Goal: Information Seeking & Learning: Learn about a topic

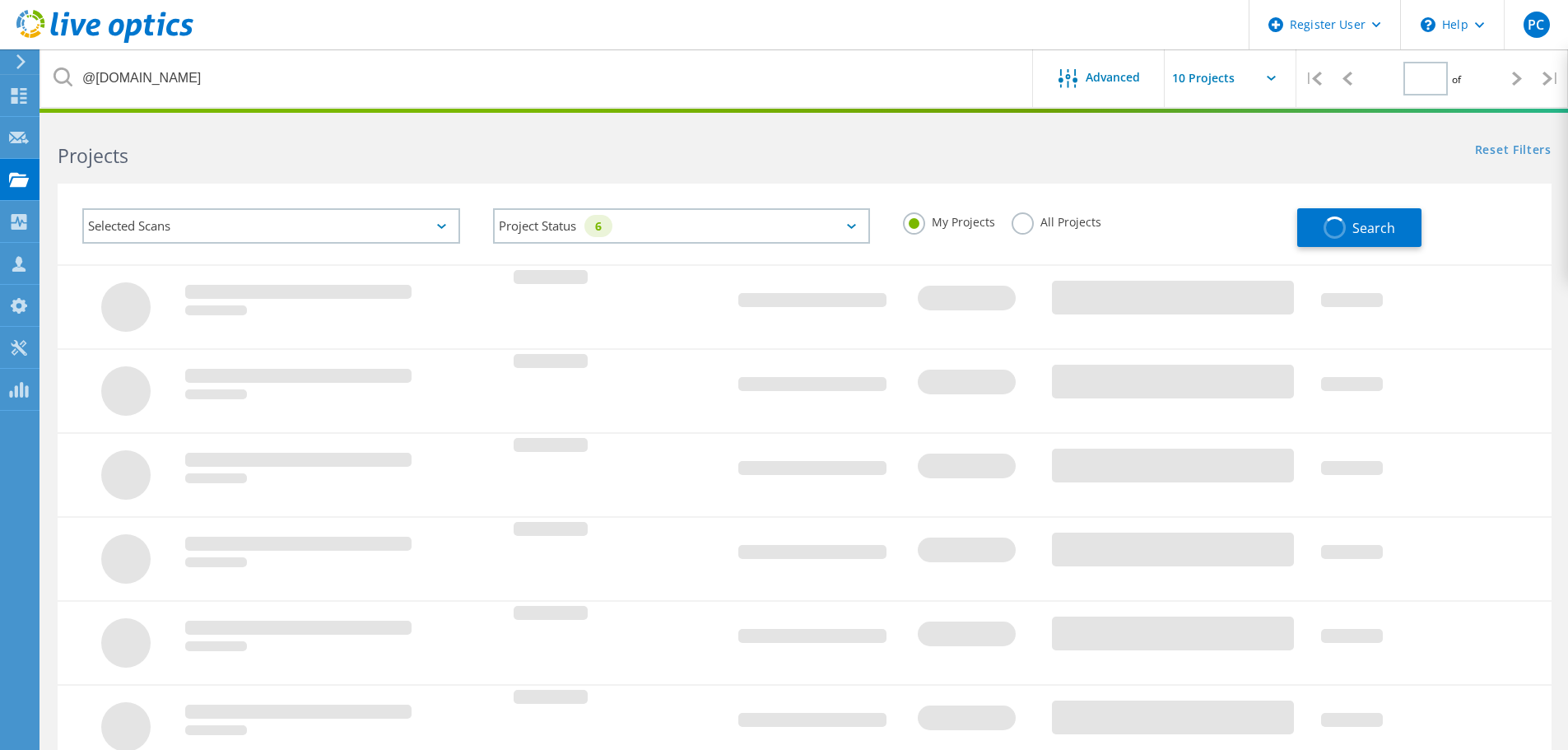
type input "1"
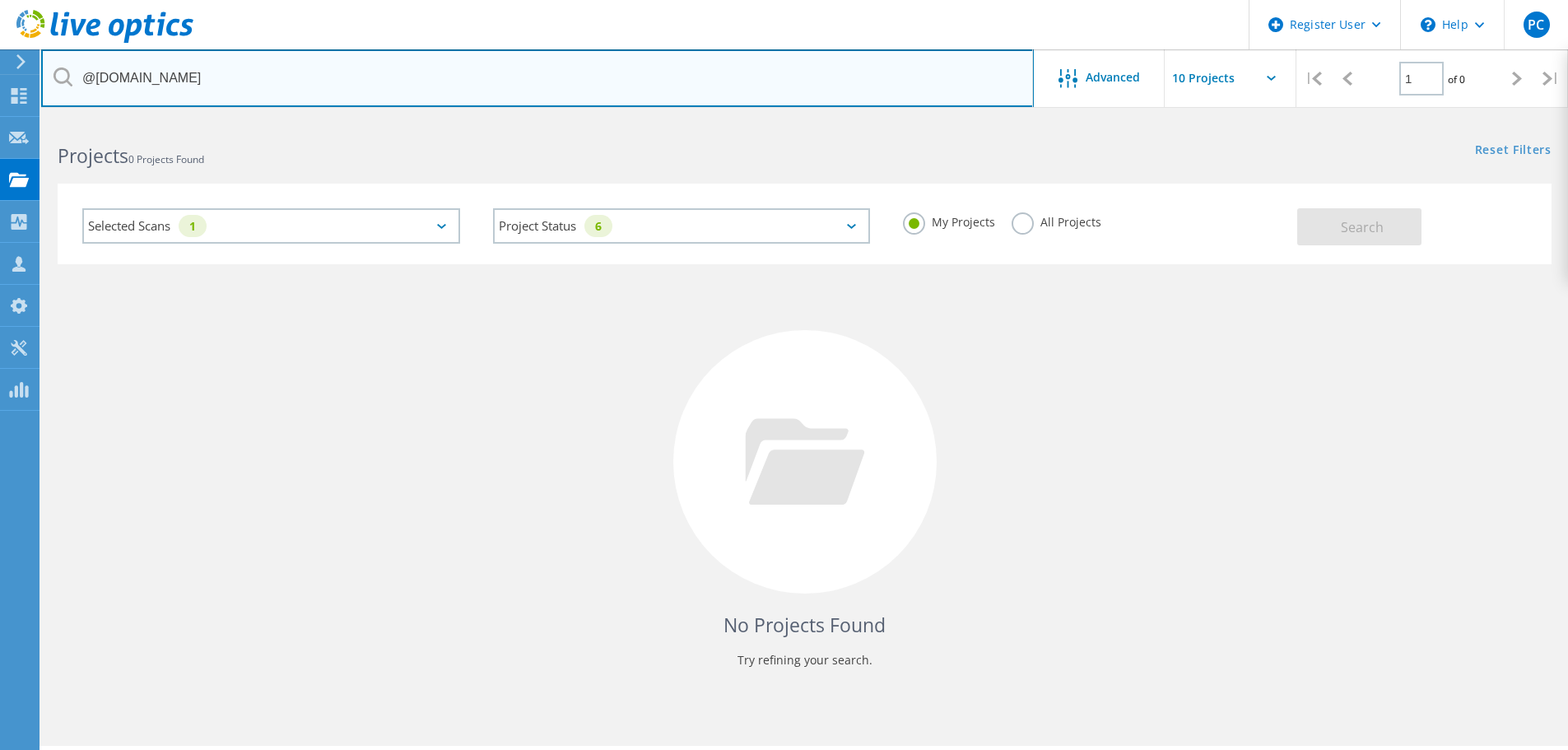
drag, startPoint x: 183, startPoint y: 78, endPoint x: 40, endPoint y: 87, distance: 143.3
click at [40, 87] on html "Register User \n Help Explore Helpful Articles Contact Support PC Dell User Pet…" at bounding box center [784, 398] width 1568 height 795
drag, startPoint x: 322, startPoint y: 73, endPoint x: 329, endPoint y: 67, distance: 9.2
click at [322, 73] on input "text" at bounding box center [537, 78] width 993 height 58
type input "manchester"
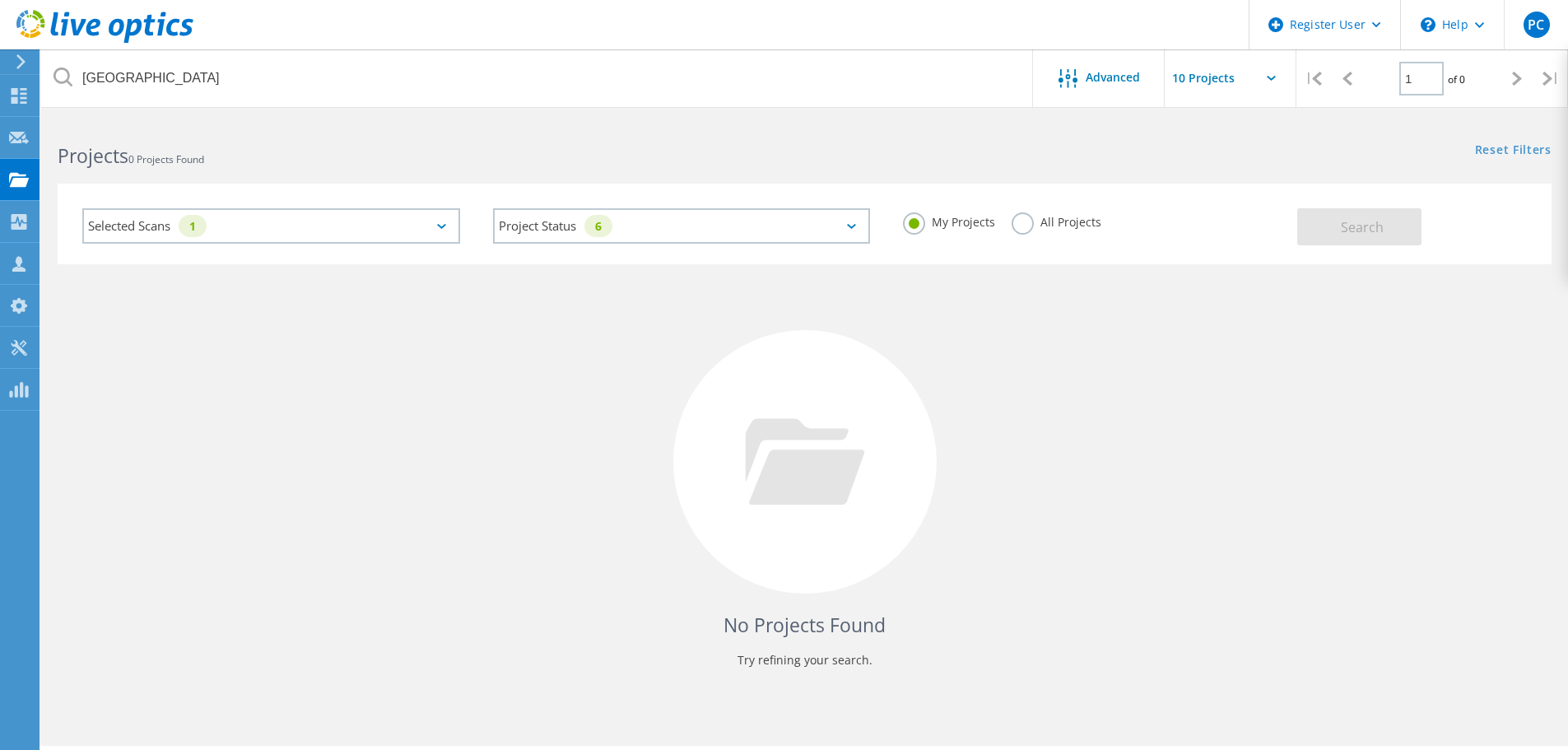
click at [1028, 228] on label "All Projects" at bounding box center [1056, 220] width 90 height 16
click at [0, 0] on input "All Projects" at bounding box center [0, 0] width 0 height 0
click at [1378, 229] on span "Search" at bounding box center [1361, 227] width 42 height 18
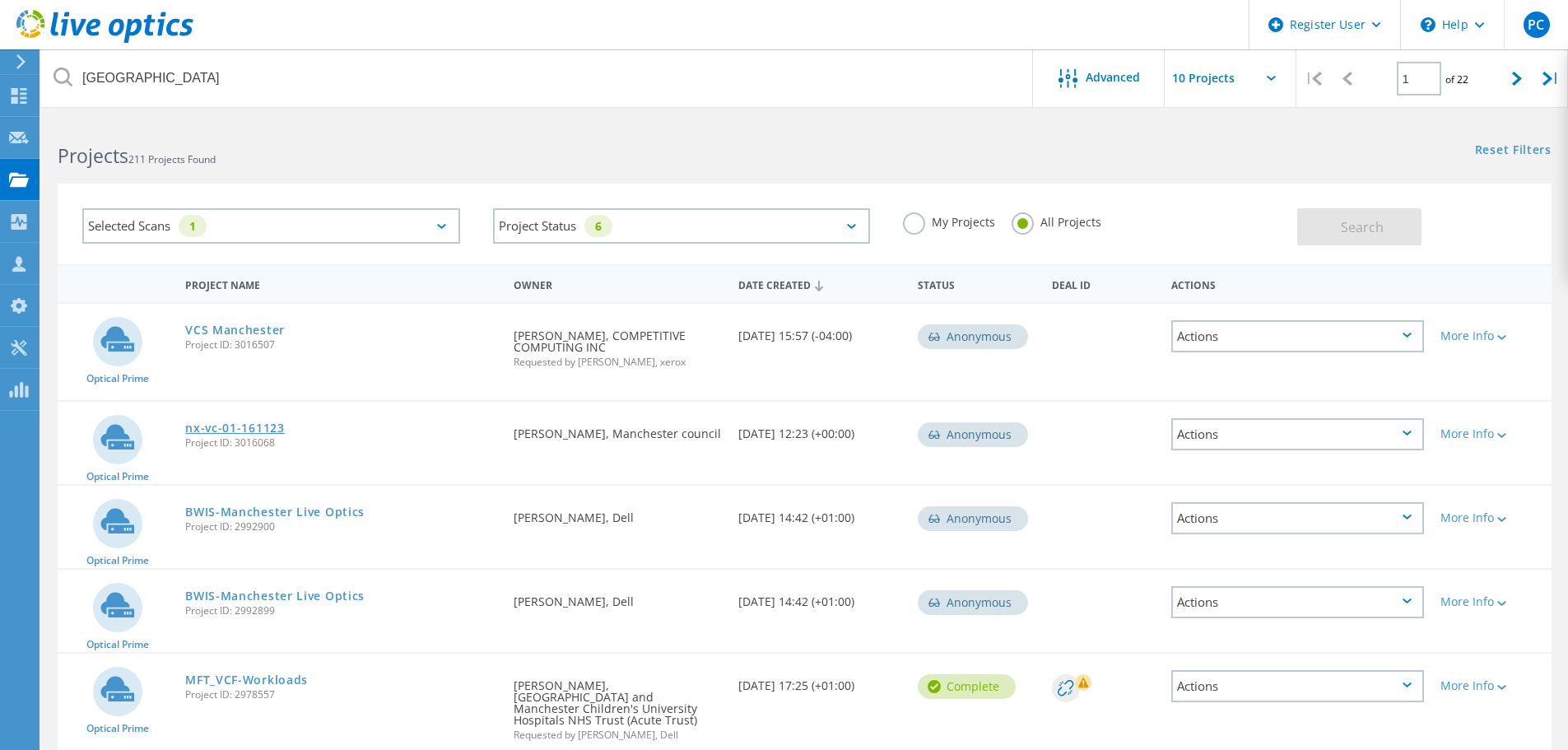
click at [216, 430] on link "nx-vc-01-161123" at bounding box center [234, 428] width 99 height 12
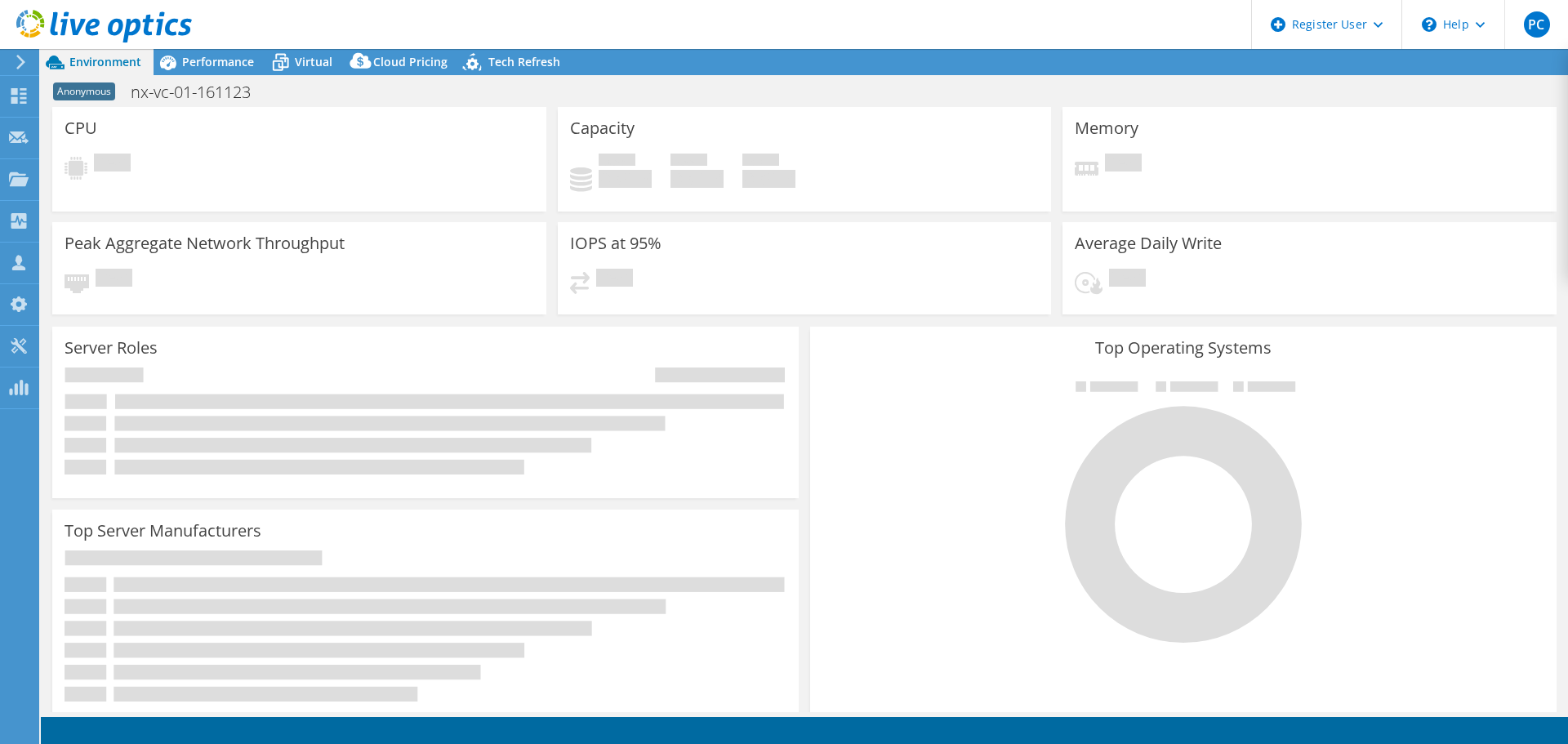
select select "USD"
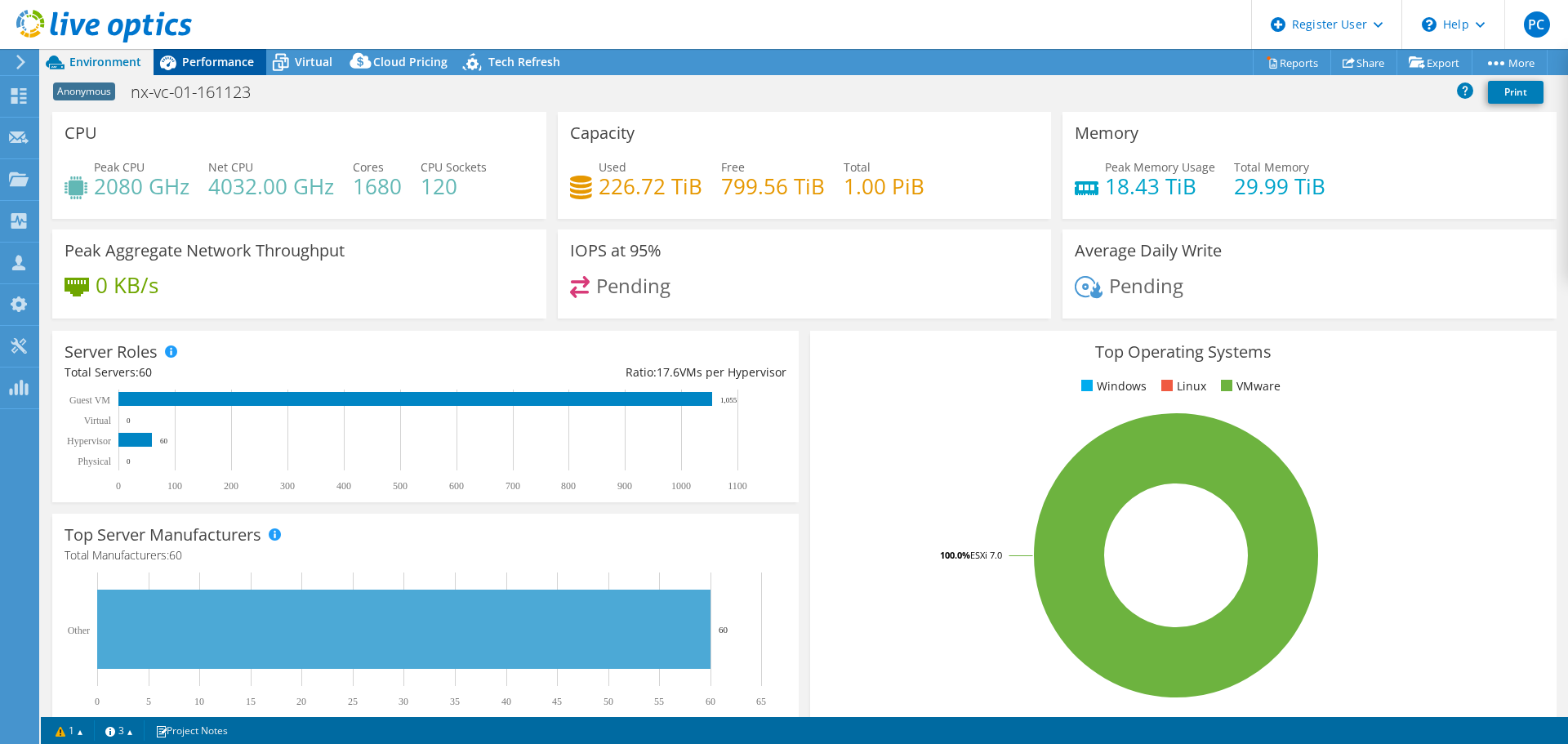
click at [185, 58] on span "Performance" at bounding box center [219, 62] width 72 height 16
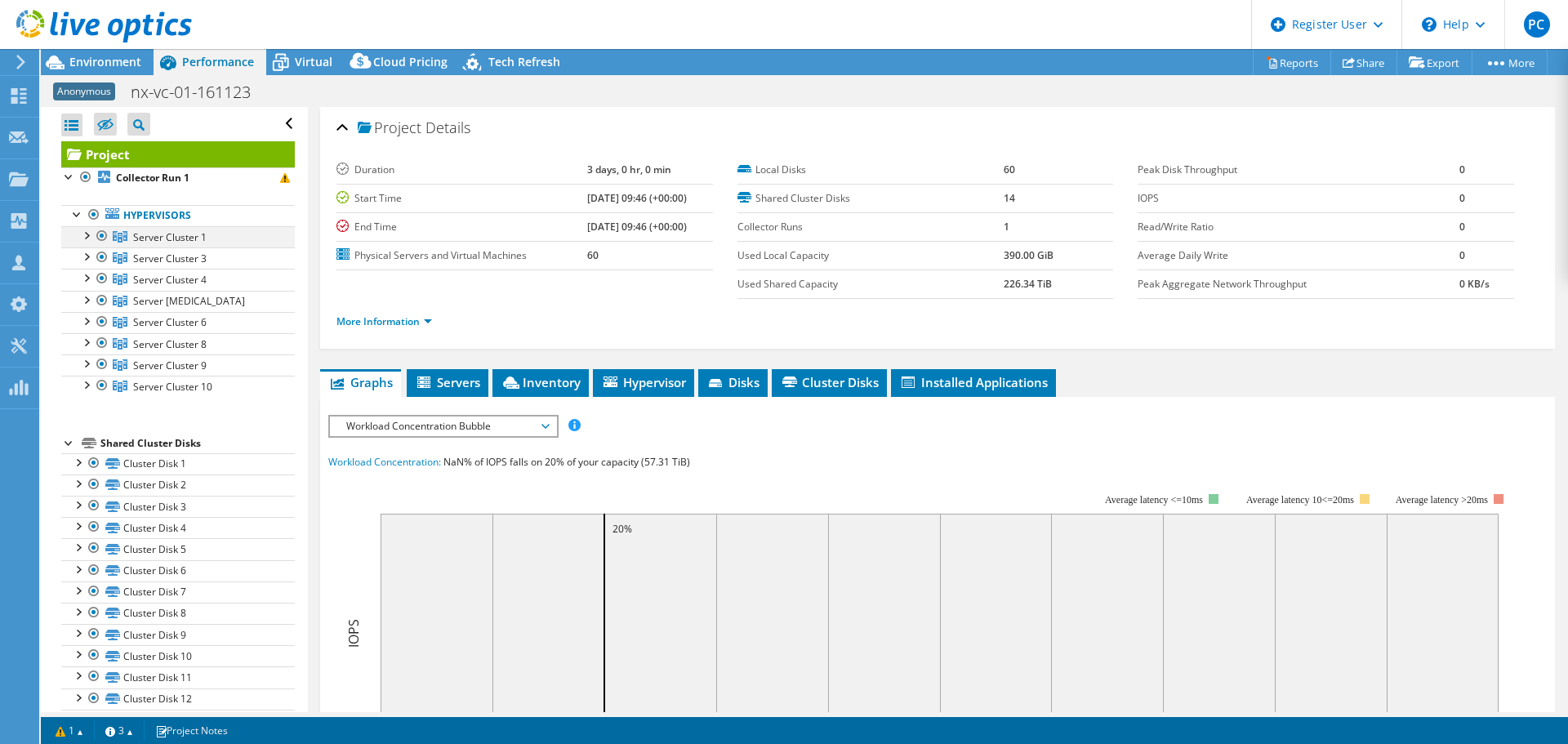
click at [88, 241] on div at bounding box center [85, 234] width 17 height 17
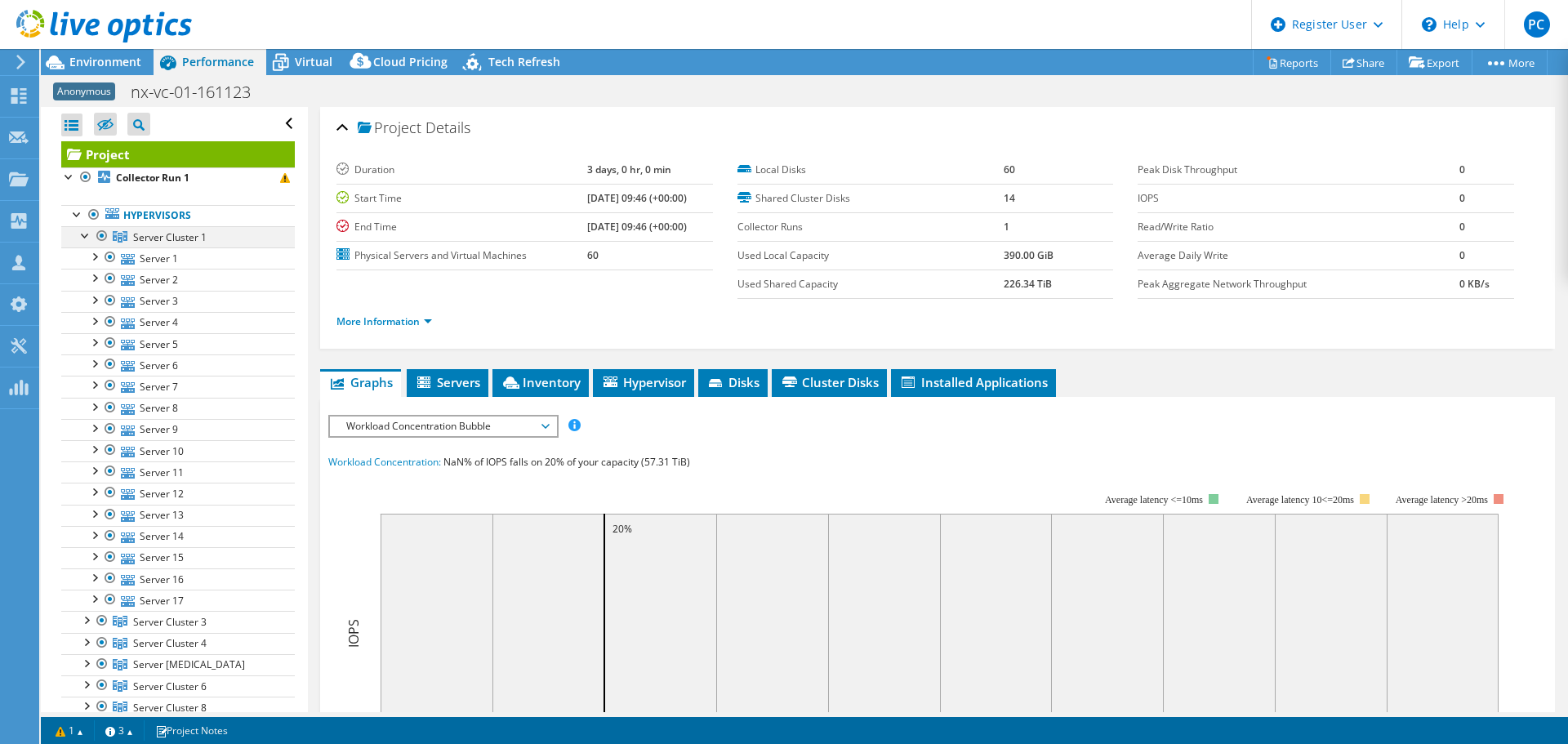
click at [83, 237] on div at bounding box center [85, 234] width 17 height 17
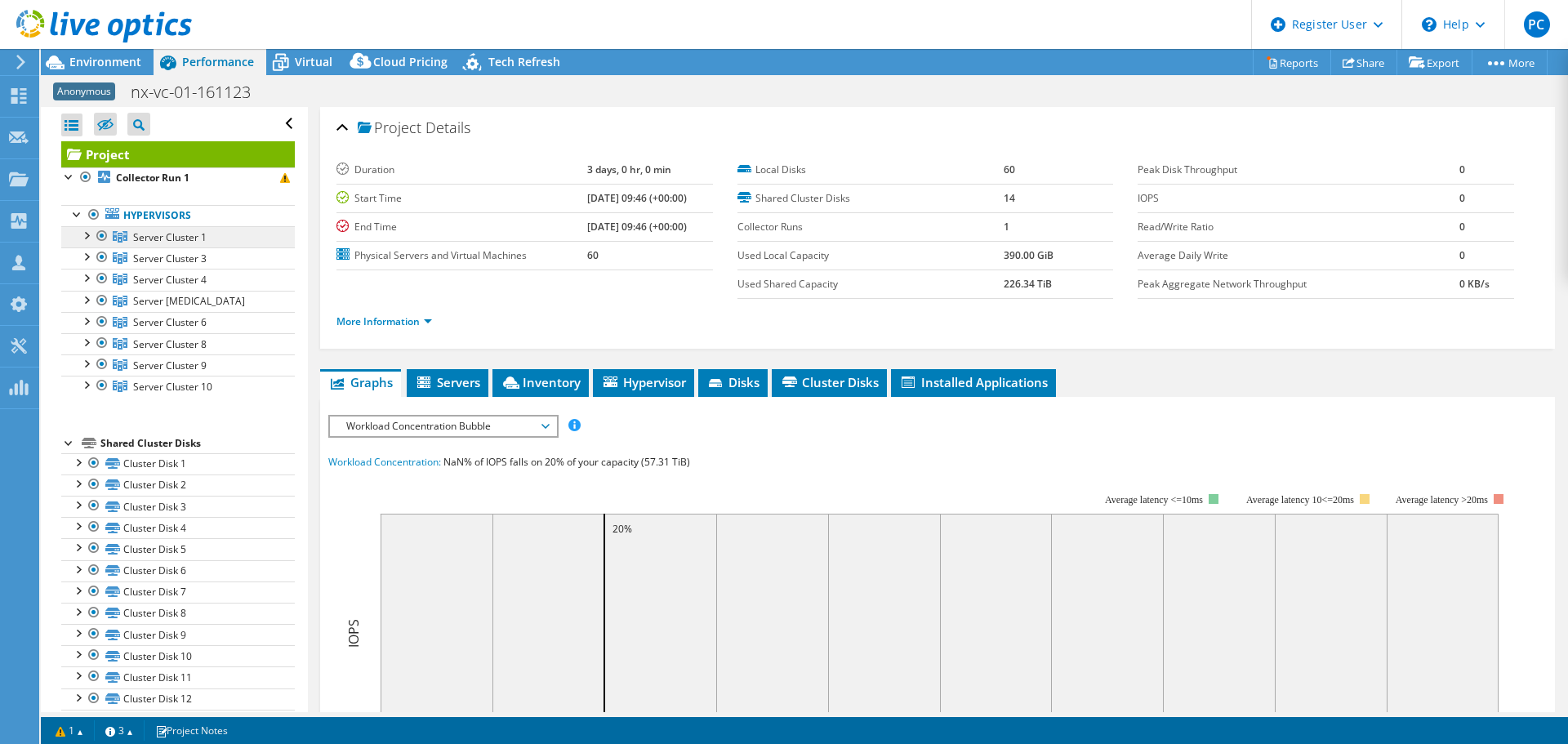
click at [187, 243] on span "Server Cluster 1" at bounding box center [169, 237] width 73 height 14
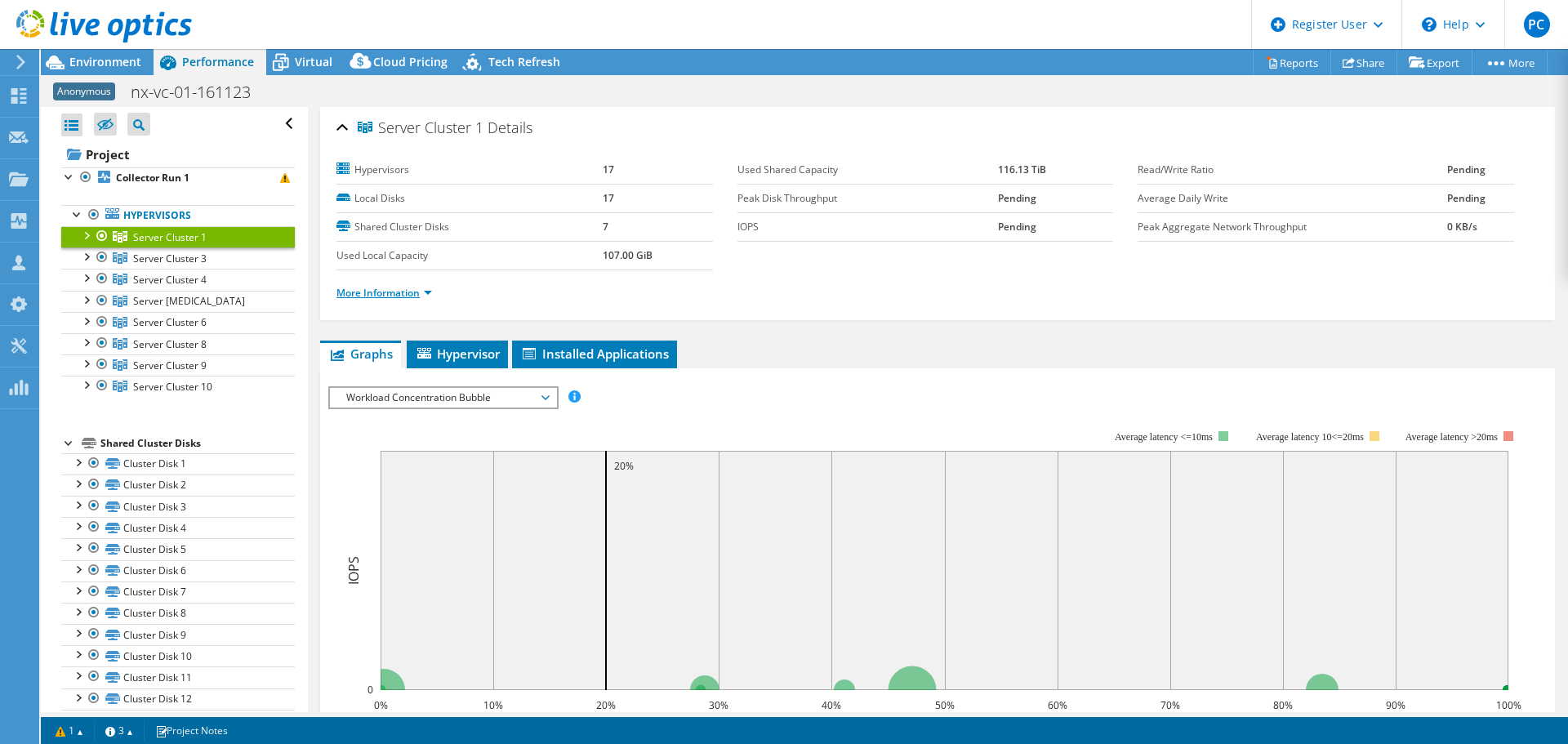
click at [404, 293] on link "More Information" at bounding box center [385, 293] width 96 height 14
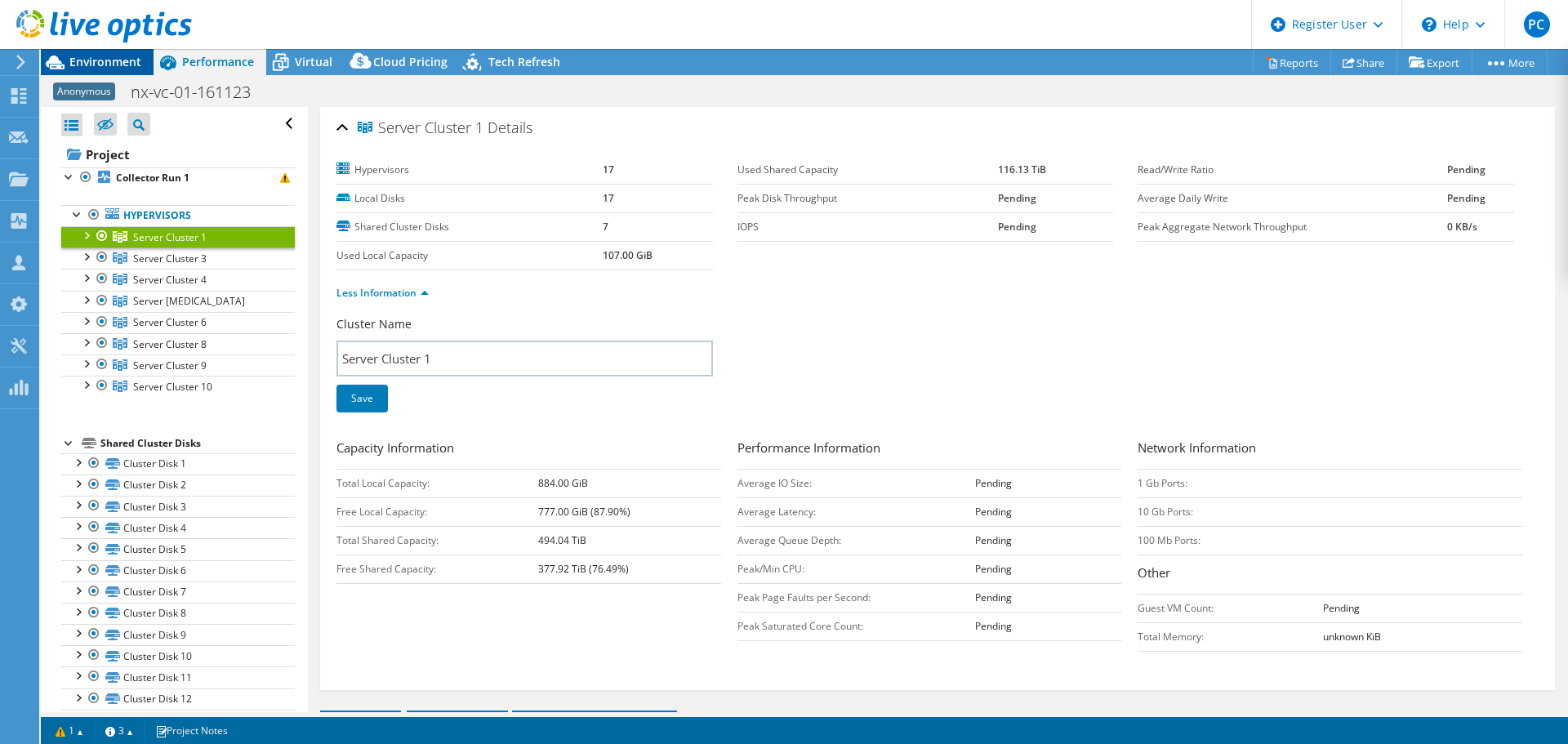
click at [116, 62] on span "Environment" at bounding box center [105, 62] width 72 height 16
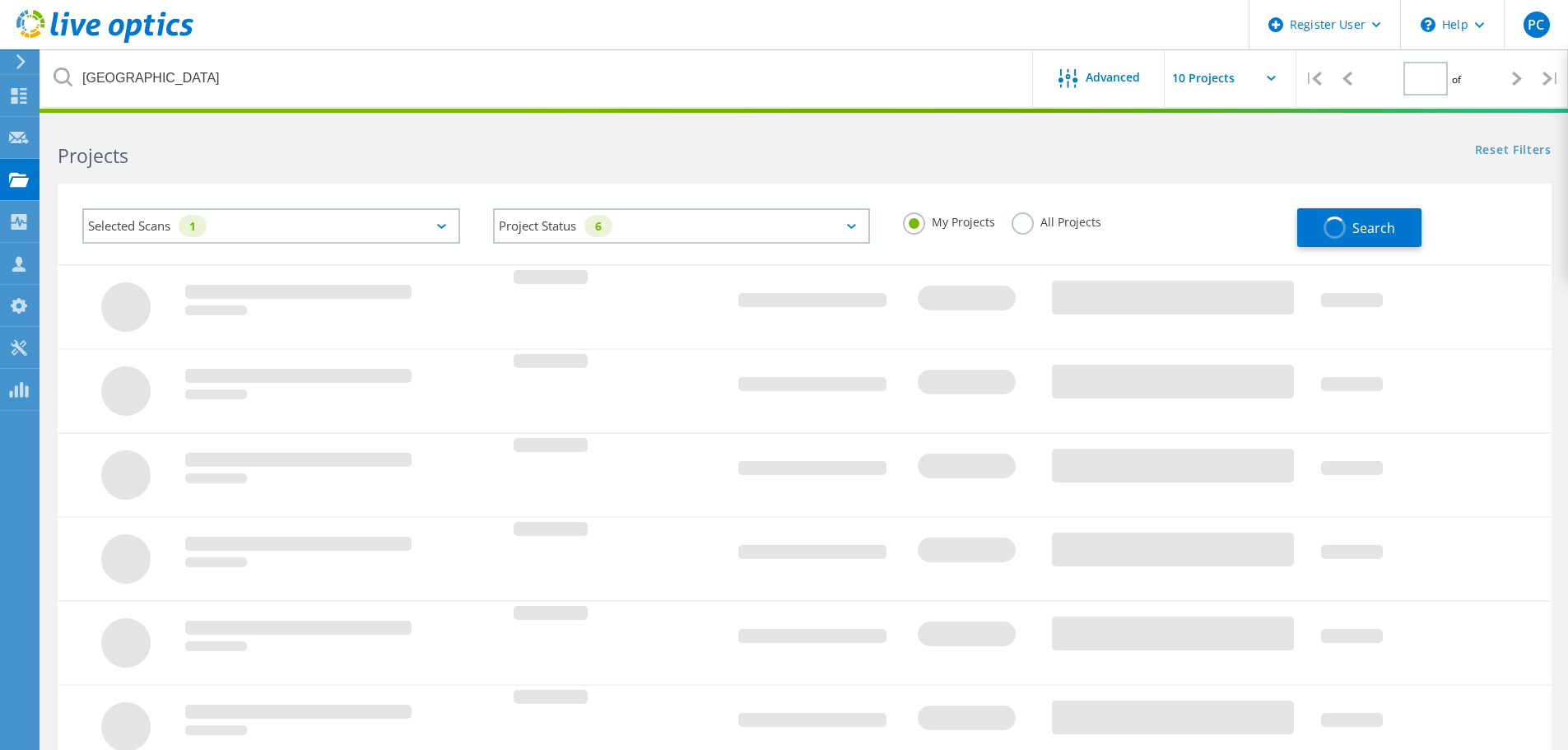
type input "1"
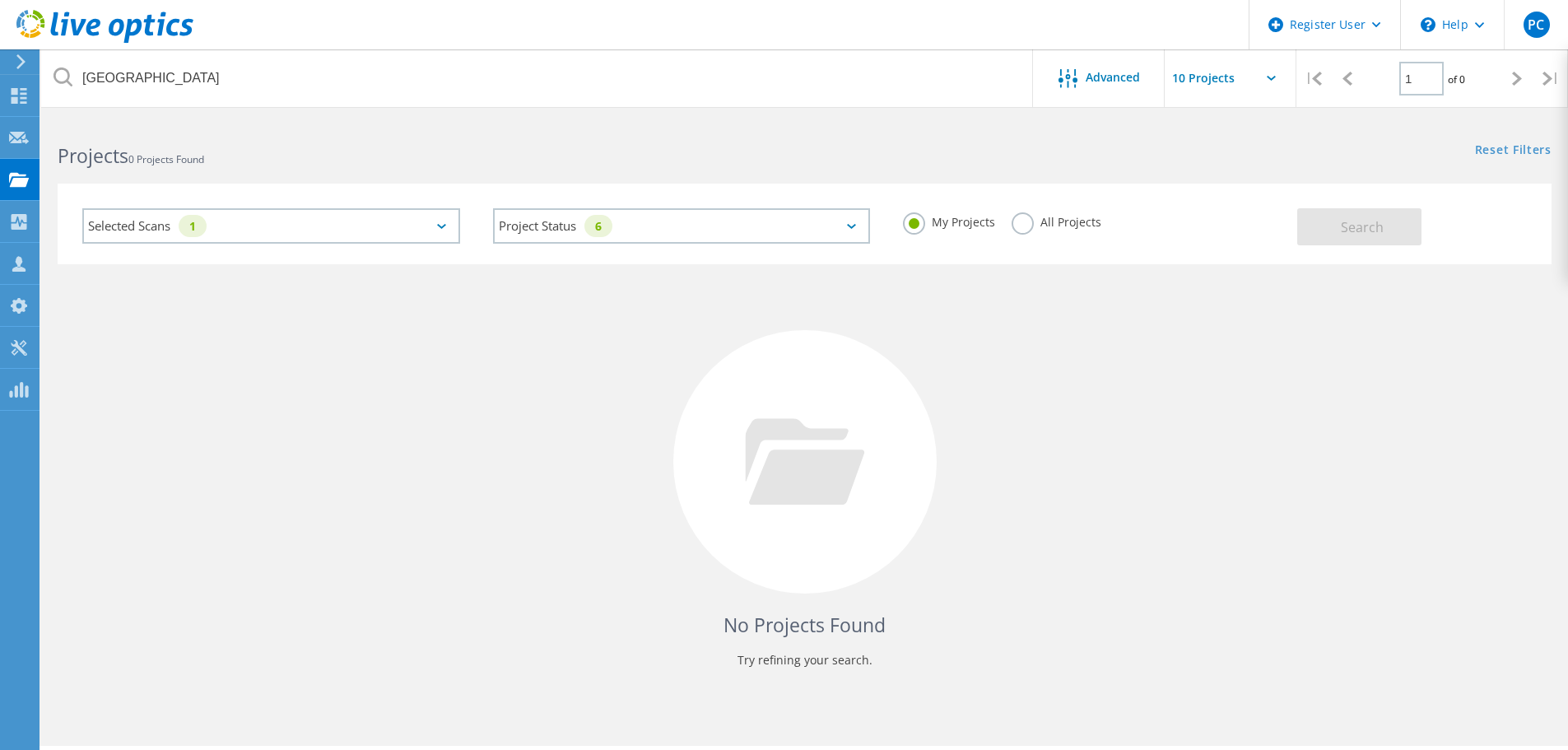
click at [1031, 223] on label "All Projects" at bounding box center [1056, 220] width 90 height 16
click at [0, 0] on input "All Projects" at bounding box center [0, 0] width 0 height 0
click at [1338, 216] on button "Search" at bounding box center [1359, 227] width 124 height 37
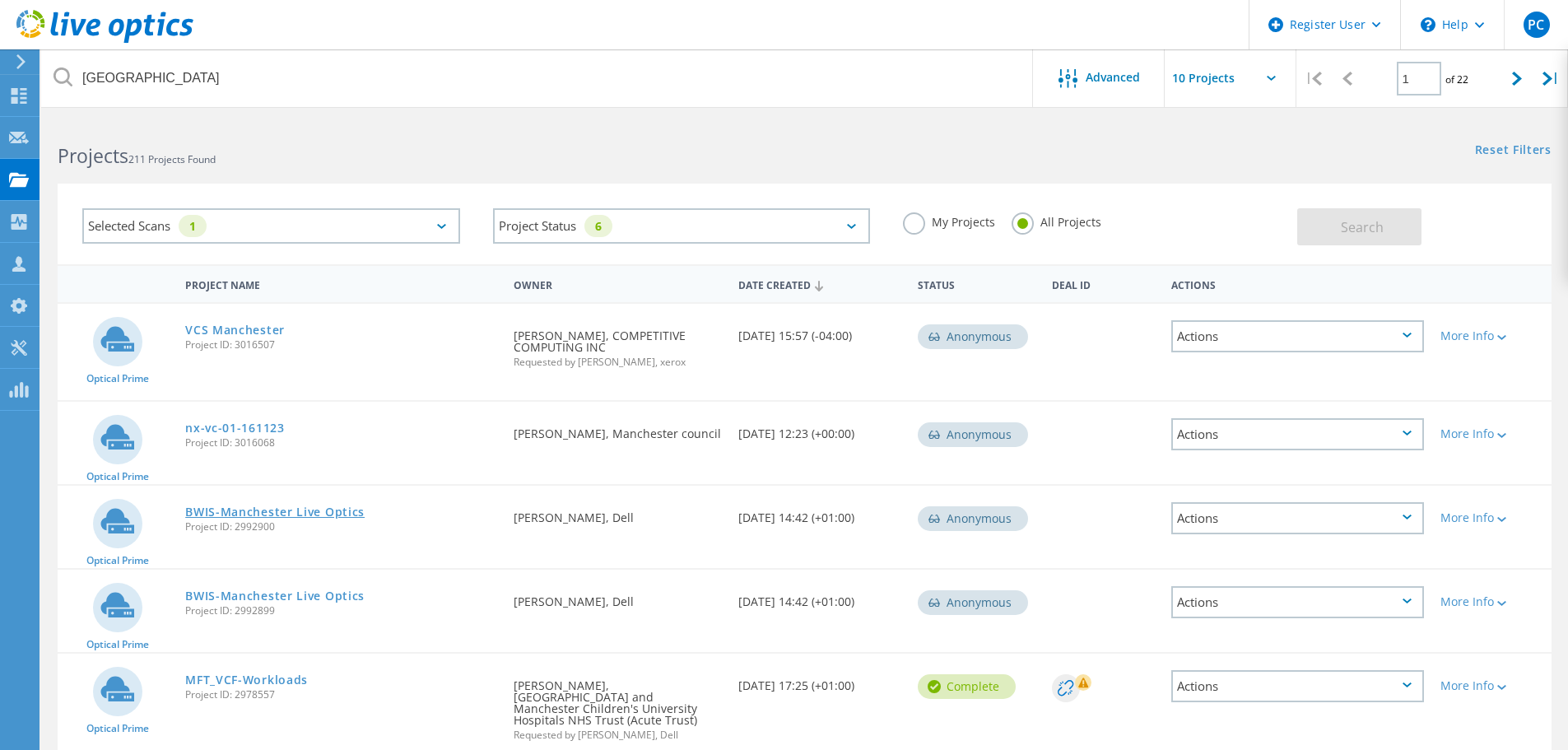
click at [304, 509] on link "BWIS-Manchester Live Optics" at bounding box center [275, 512] width 179 height 12
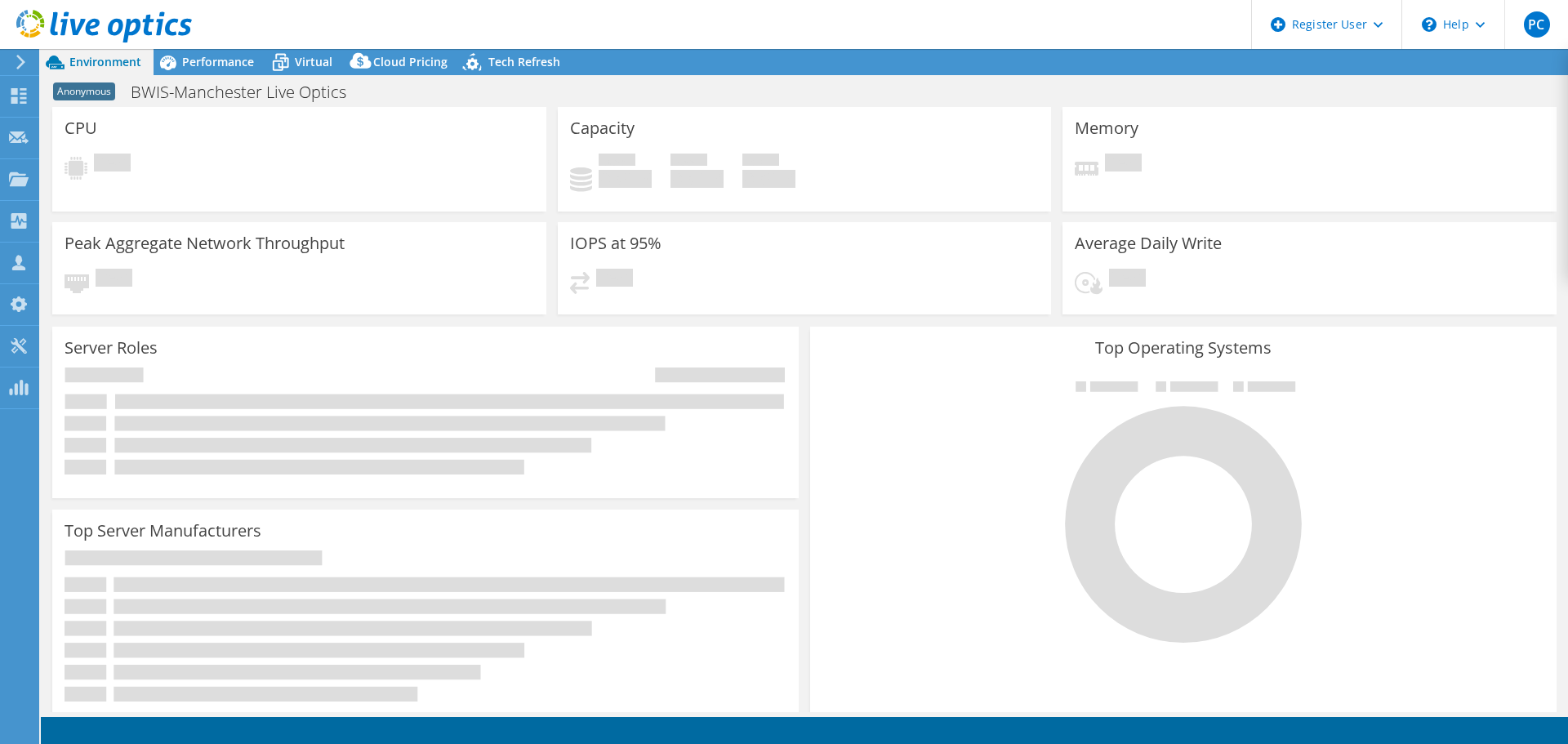
select select "USD"
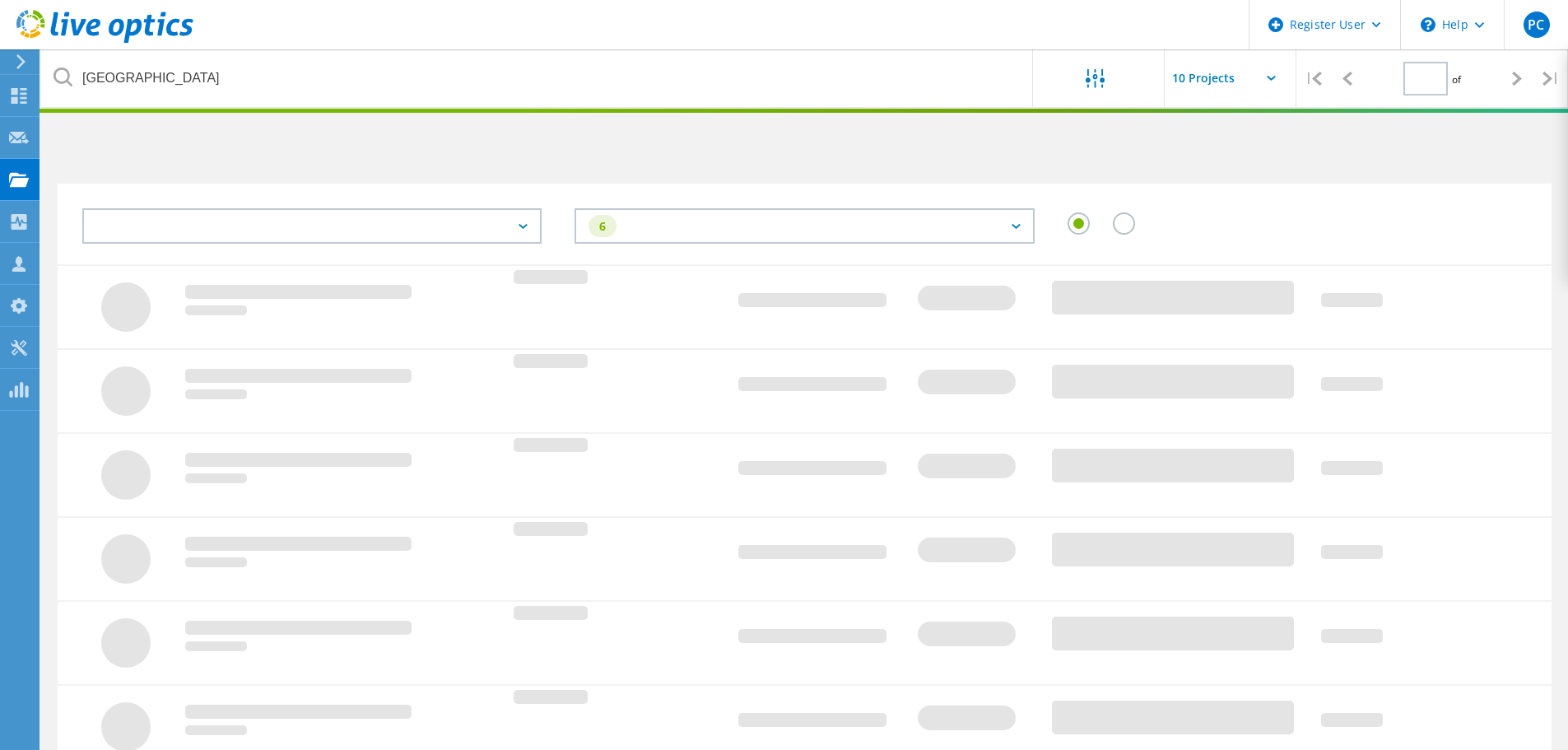
type input "1"
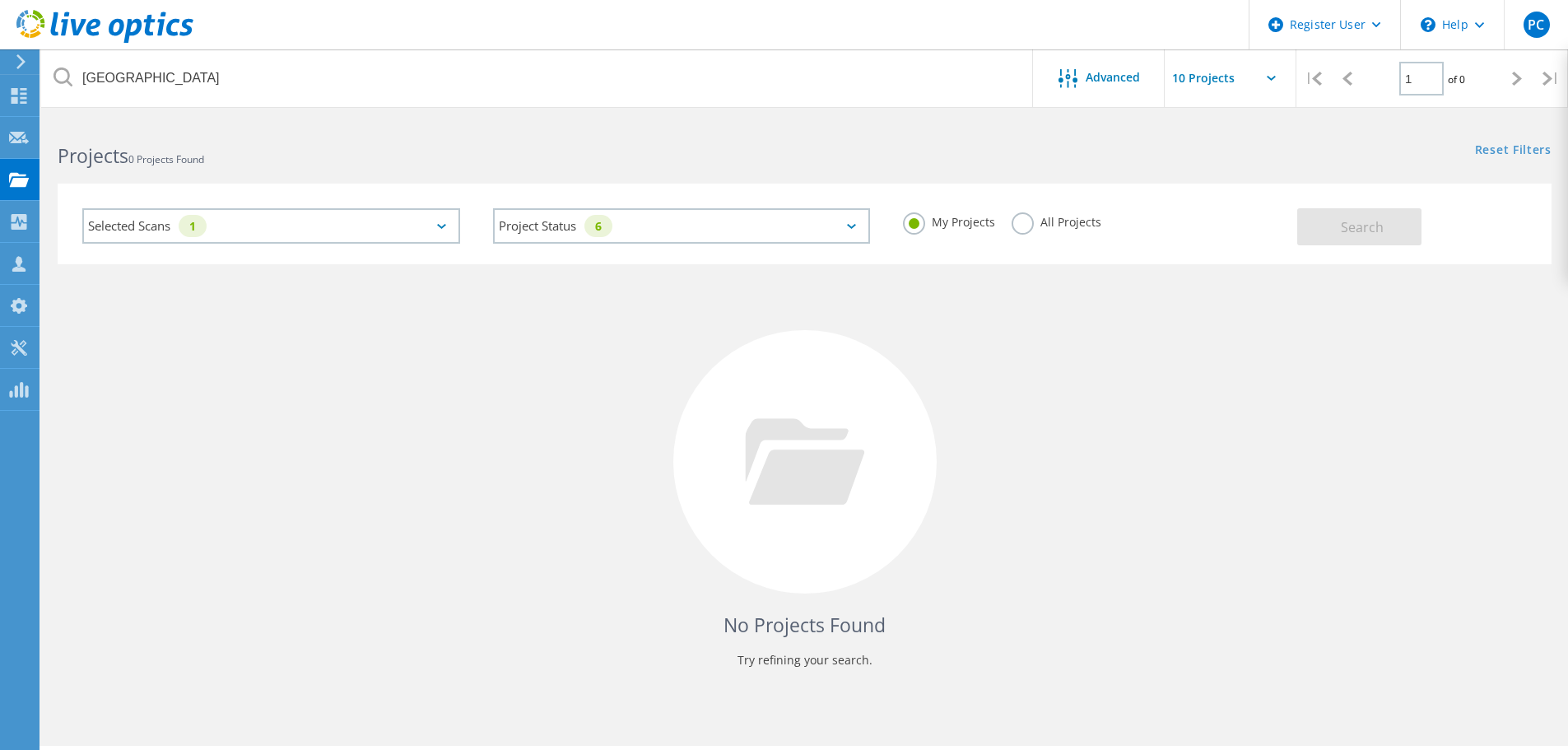
click at [1028, 224] on label "All Projects" at bounding box center [1056, 220] width 90 height 16
click at [0, 0] on input "All Projects" at bounding box center [0, 0] width 0 height 0
click at [1345, 230] on span "Search" at bounding box center [1361, 227] width 42 height 18
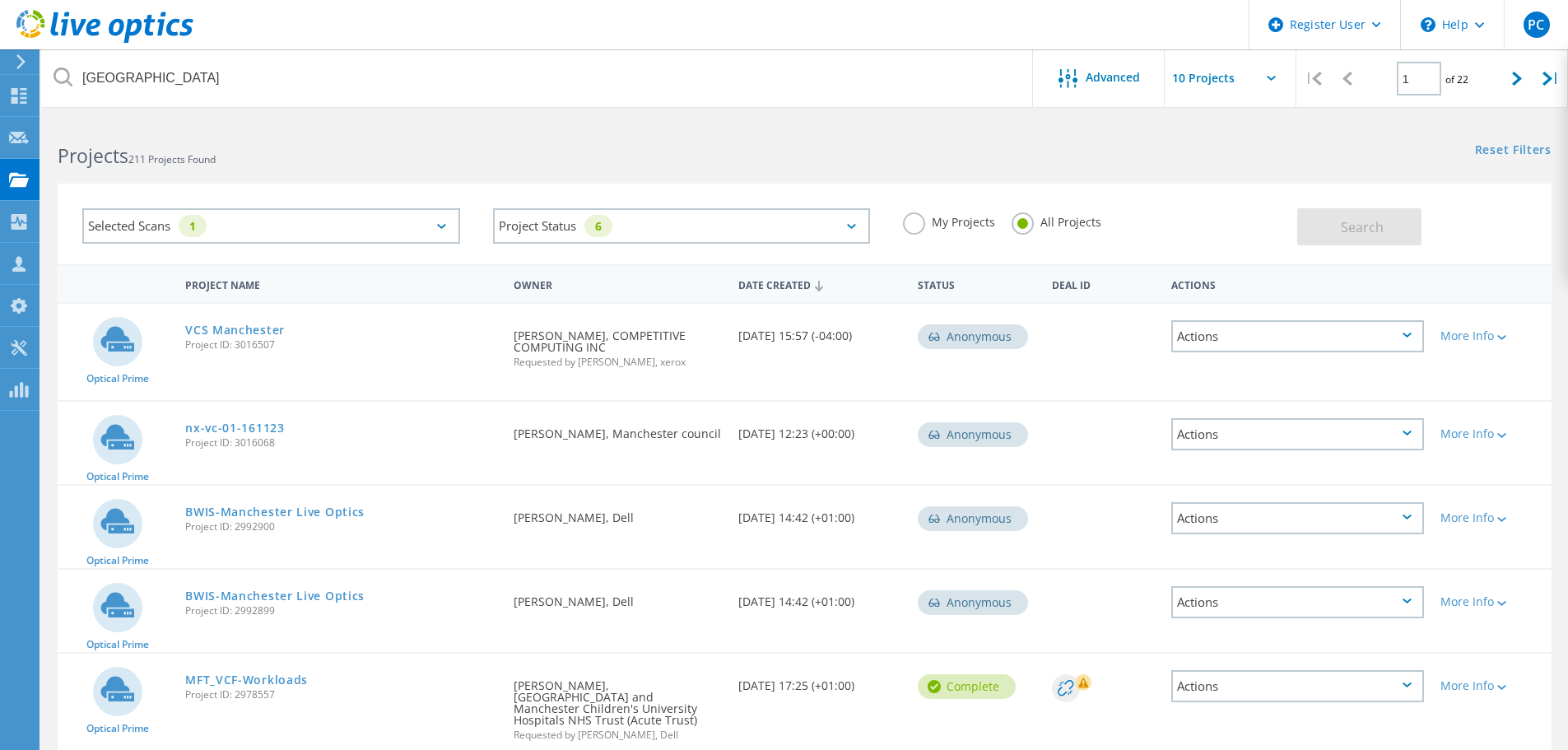
click at [878, 146] on div "Reset Filters Show Filters" at bounding box center [1185, 134] width 763 height 31
click at [897, 171] on div "Selected Scans 1 Project Status 6 In Progress Complete Published Anonymous Arch…" at bounding box center [804, 214] width 1527 height 101
click at [214, 422] on link "nx-vc-01-161123" at bounding box center [234, 428] width 99 height 12
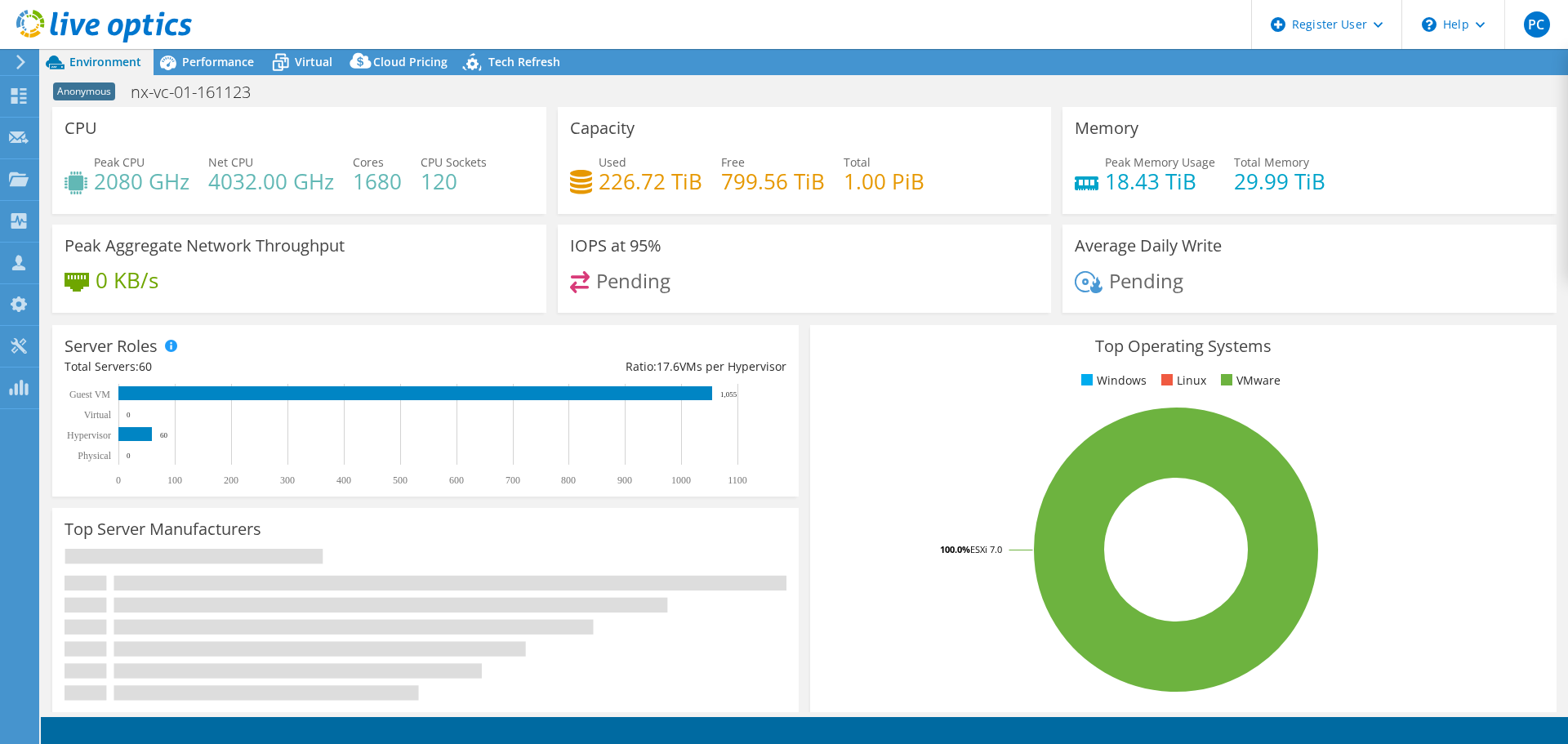
select select "USD"
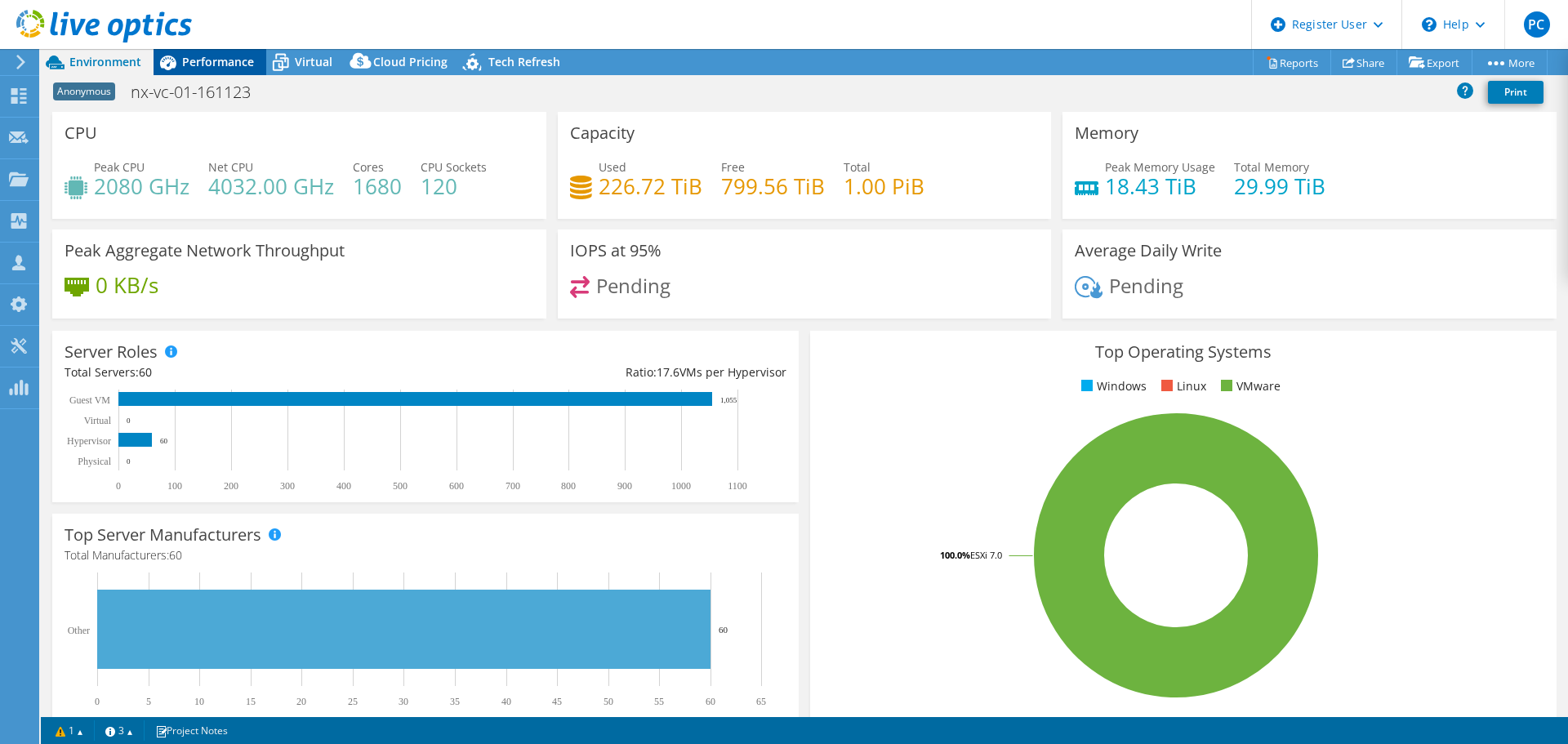
click at [223, 64] on span "Performance" at bounding box center [219, 62] width 72 height 16
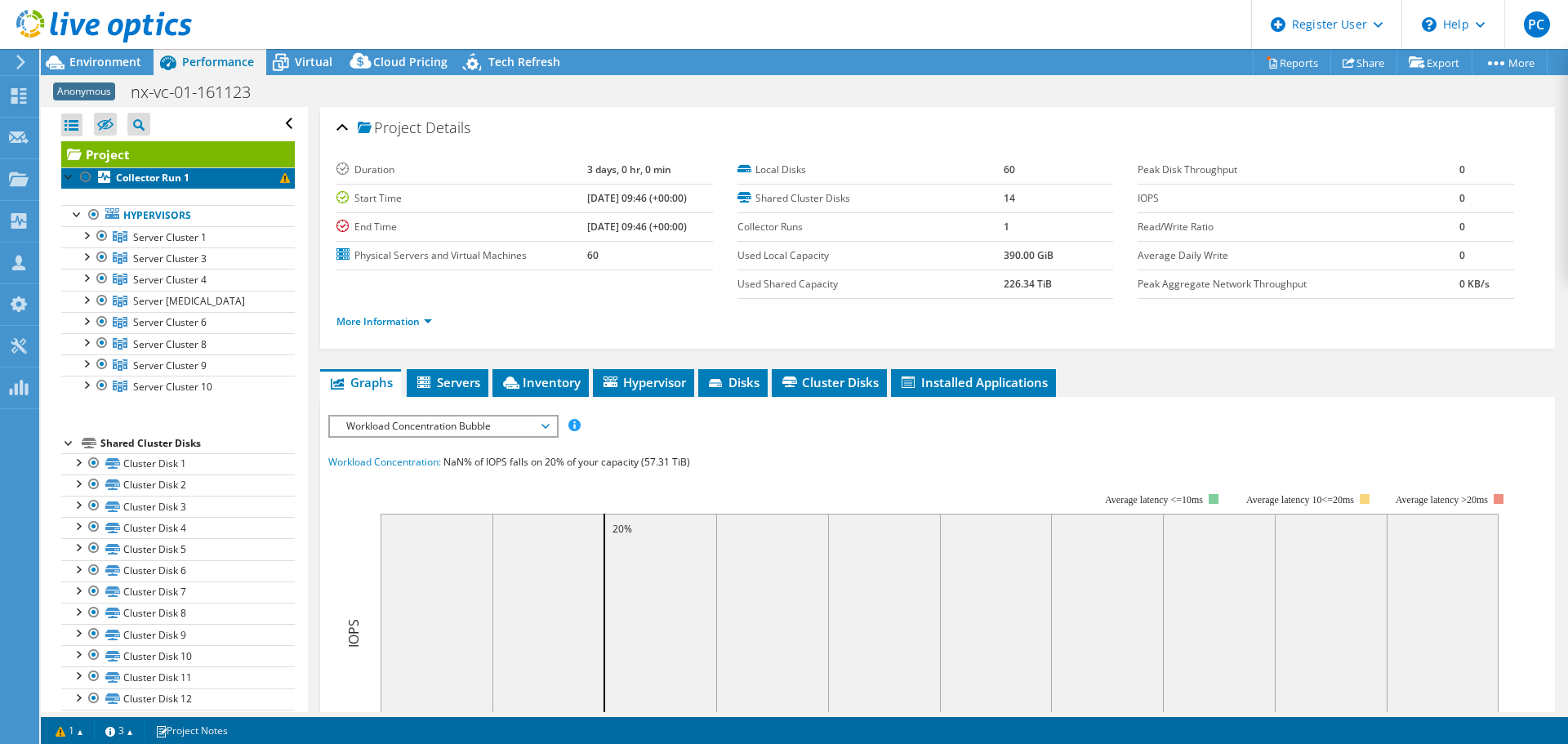
click at [280, 180] on span at bounding box center [285, 178] width 10 height 10
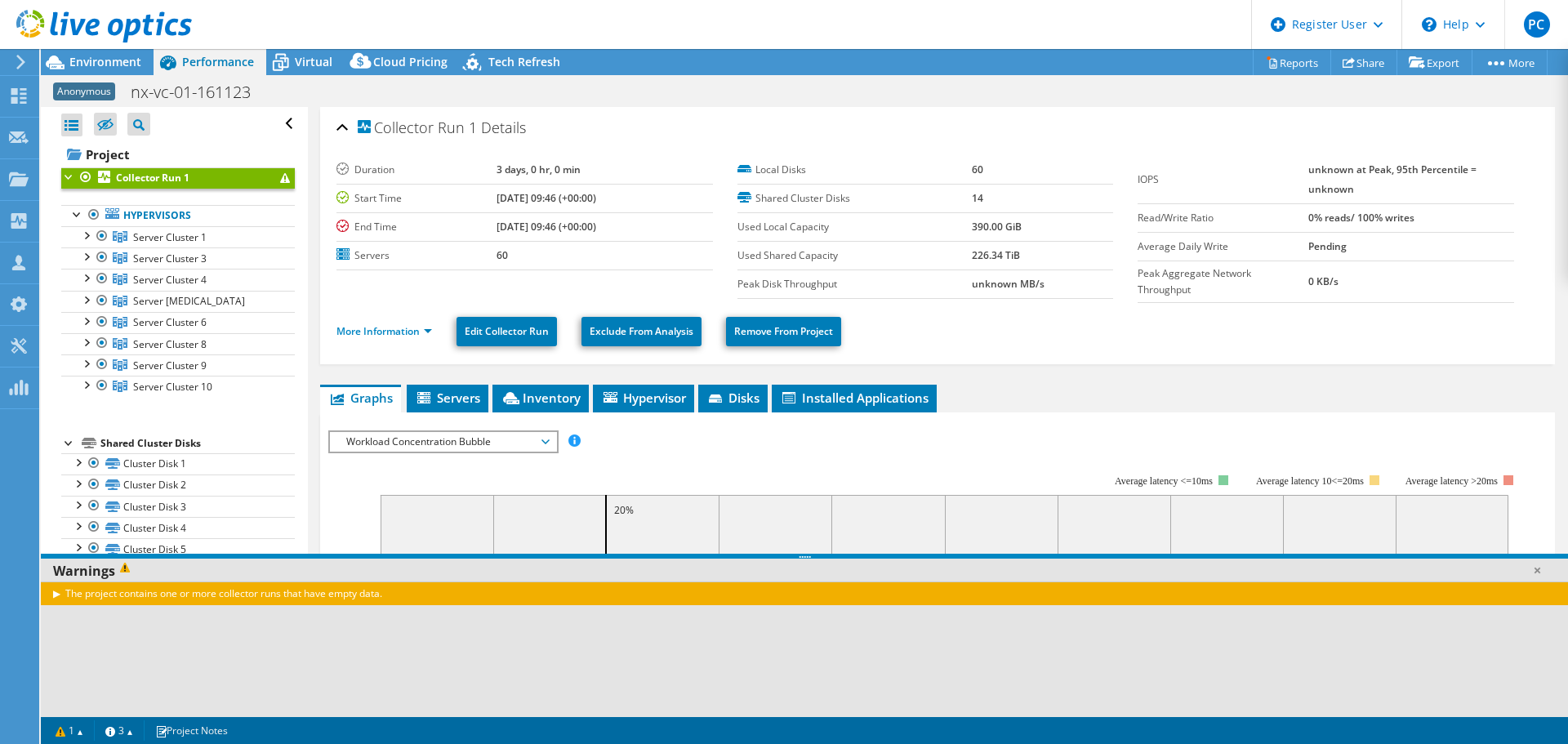
click at [280, 180] on span at bounding box center [285, 178] width 10 height 10
drag, startPoint x: 513, startPoint y: 85, endPoint x: 481, endPoint y: 87, distance: 32.1
click at [513, 87] on div "Anonymous nx-vc-01-161123 Print" at bounding box center [805, 92] width 1527 height 30
click at [80, 61] on span "Environment" at bounding box center [105, 62] width 72 height 16
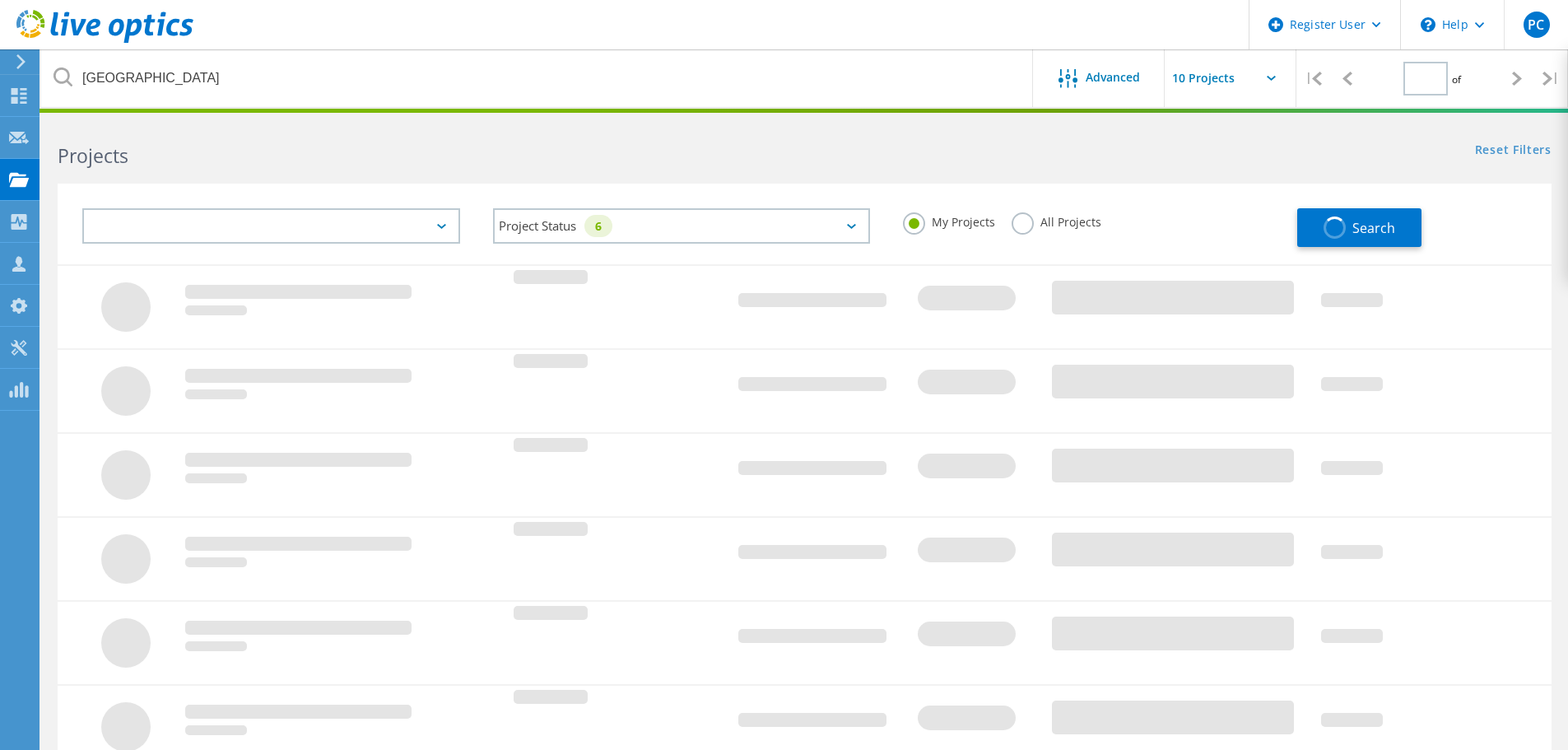
type input "1"
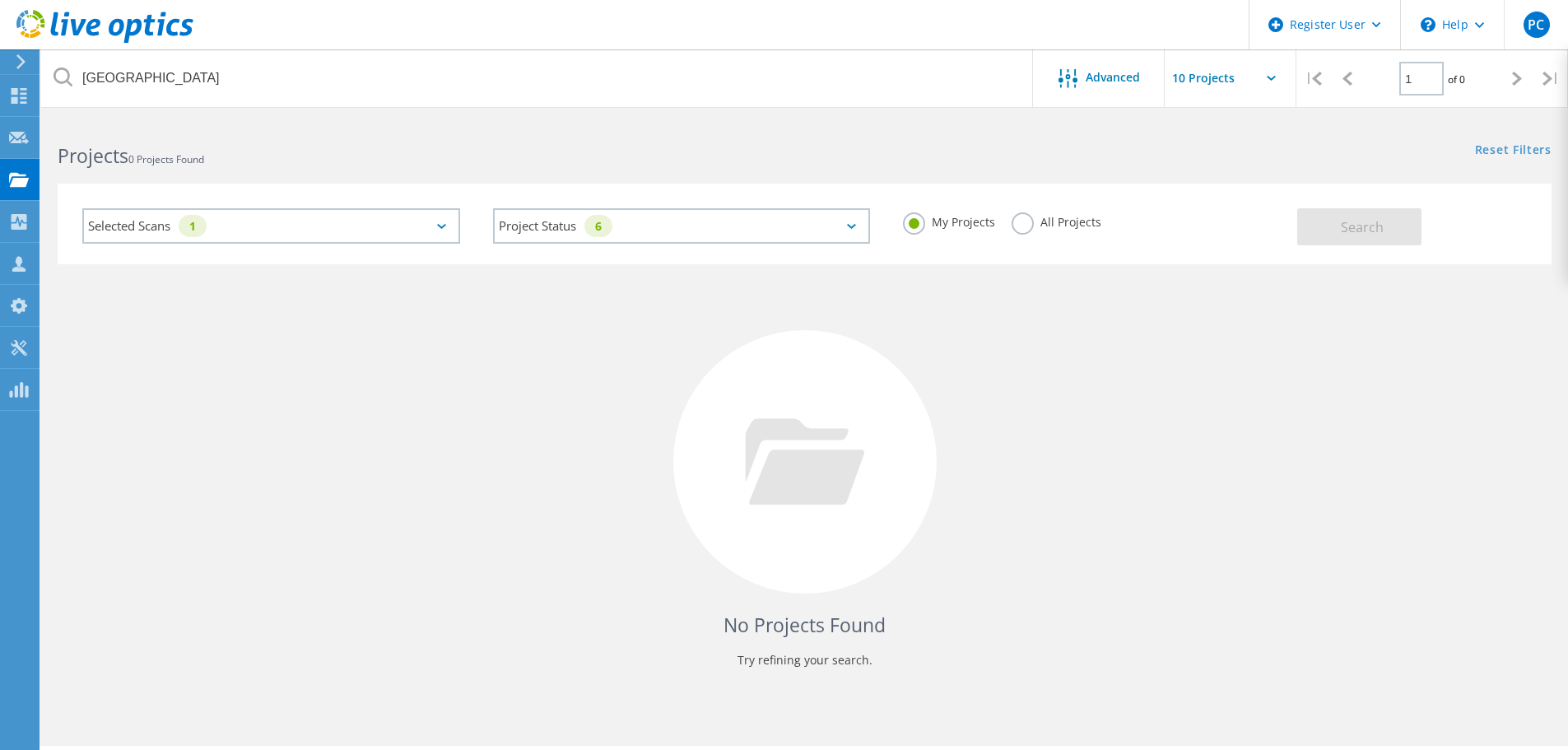
click at [1035, 228] on div "All Projects" at bounding box center [1056, 224] width 90 height 24
click at [1024, 222] on label "All Projects" at bounding box center [1056, 220] width 90 height 16
click at [0, 0] on input "All Projects" at bounding box center [0, 0] width 0 height 0
click at [1351, 212] on button "Search" at bounding box center [1359, 227] width 124 height 37
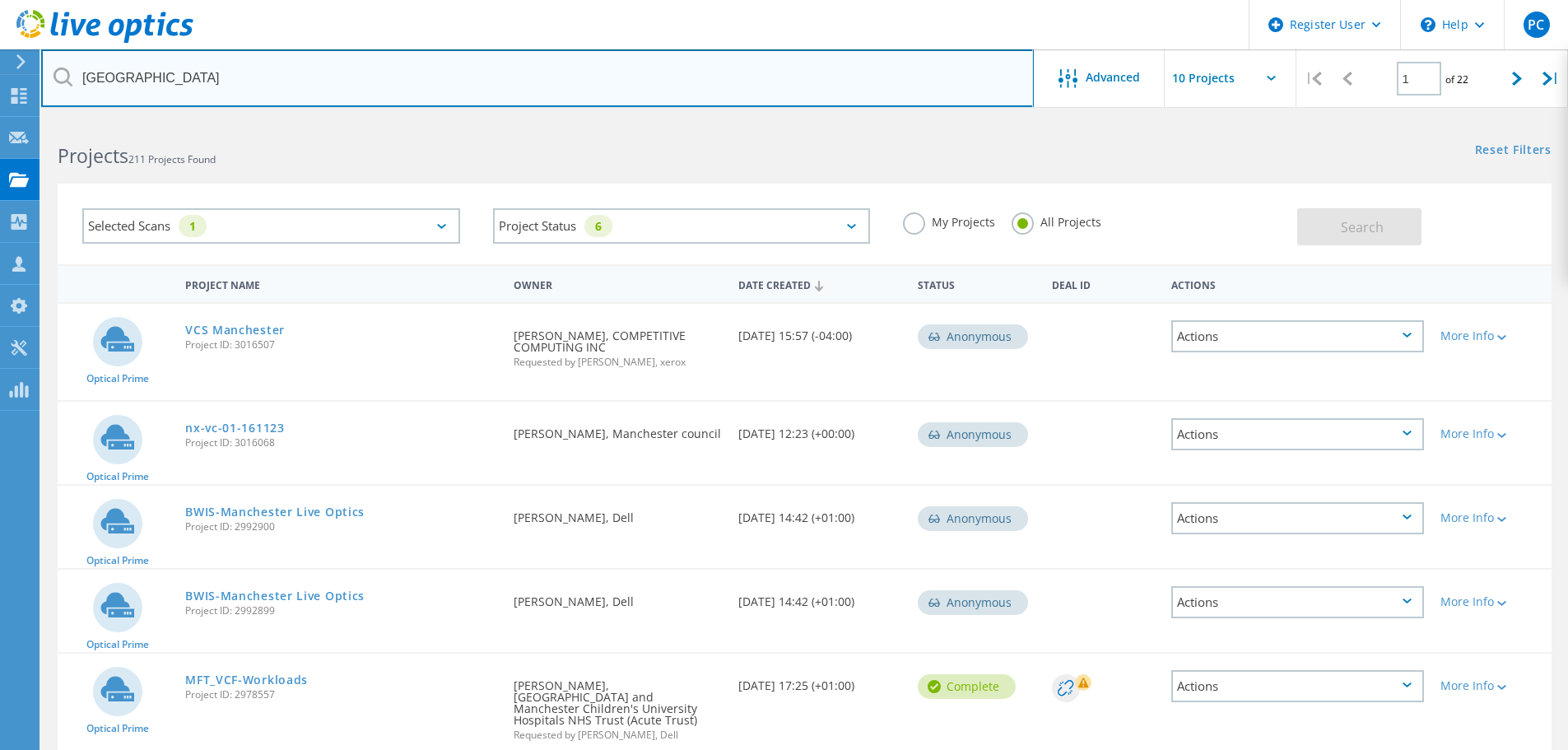
click at [246, 73] on input "[GEOGRAPHIC_DATA]" at bounding box center [537, 78] width 993 height 58
type input "manchester council"
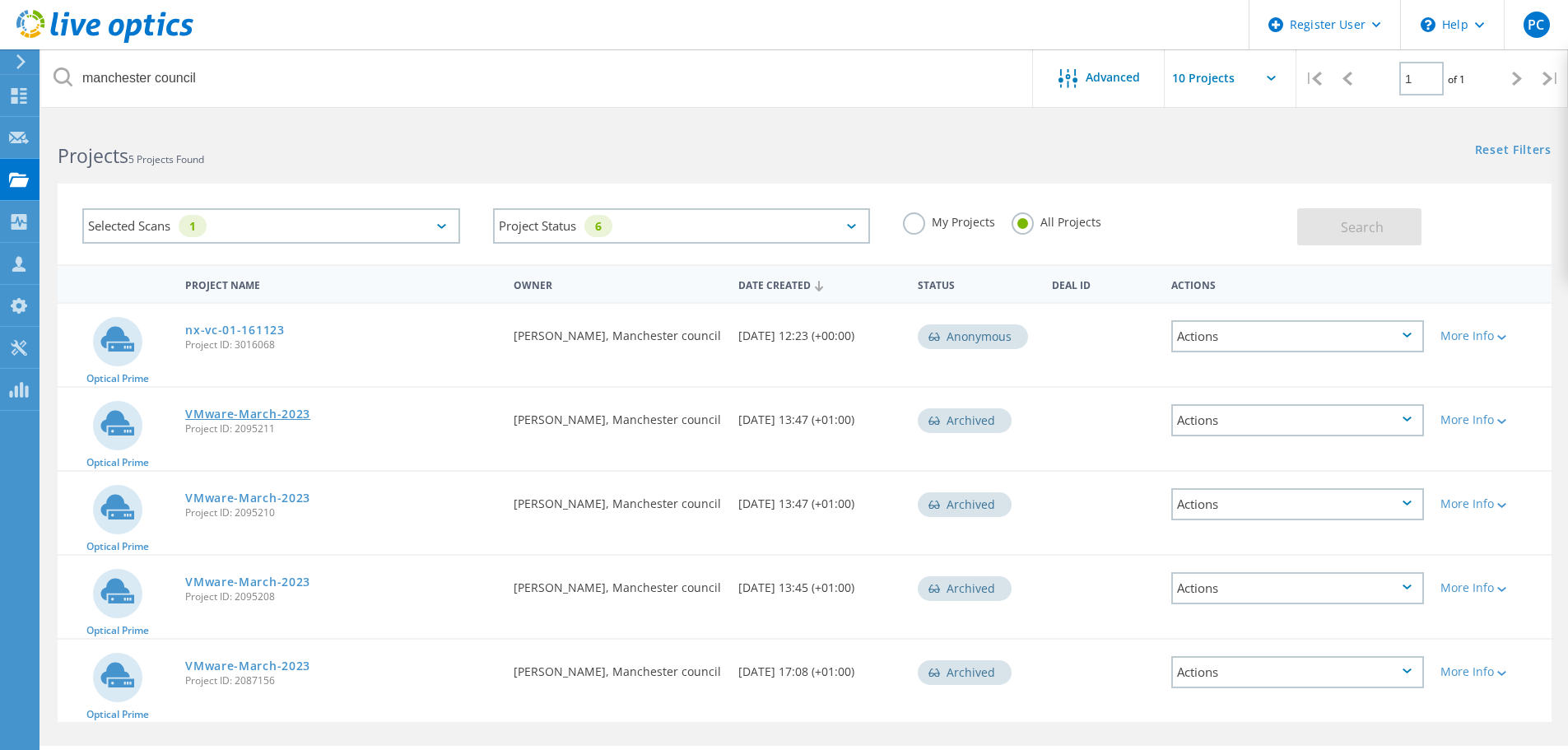
click at [214, 415] on link "VMware-March-2023" at bounding box center [247, 414] width 125 height 12
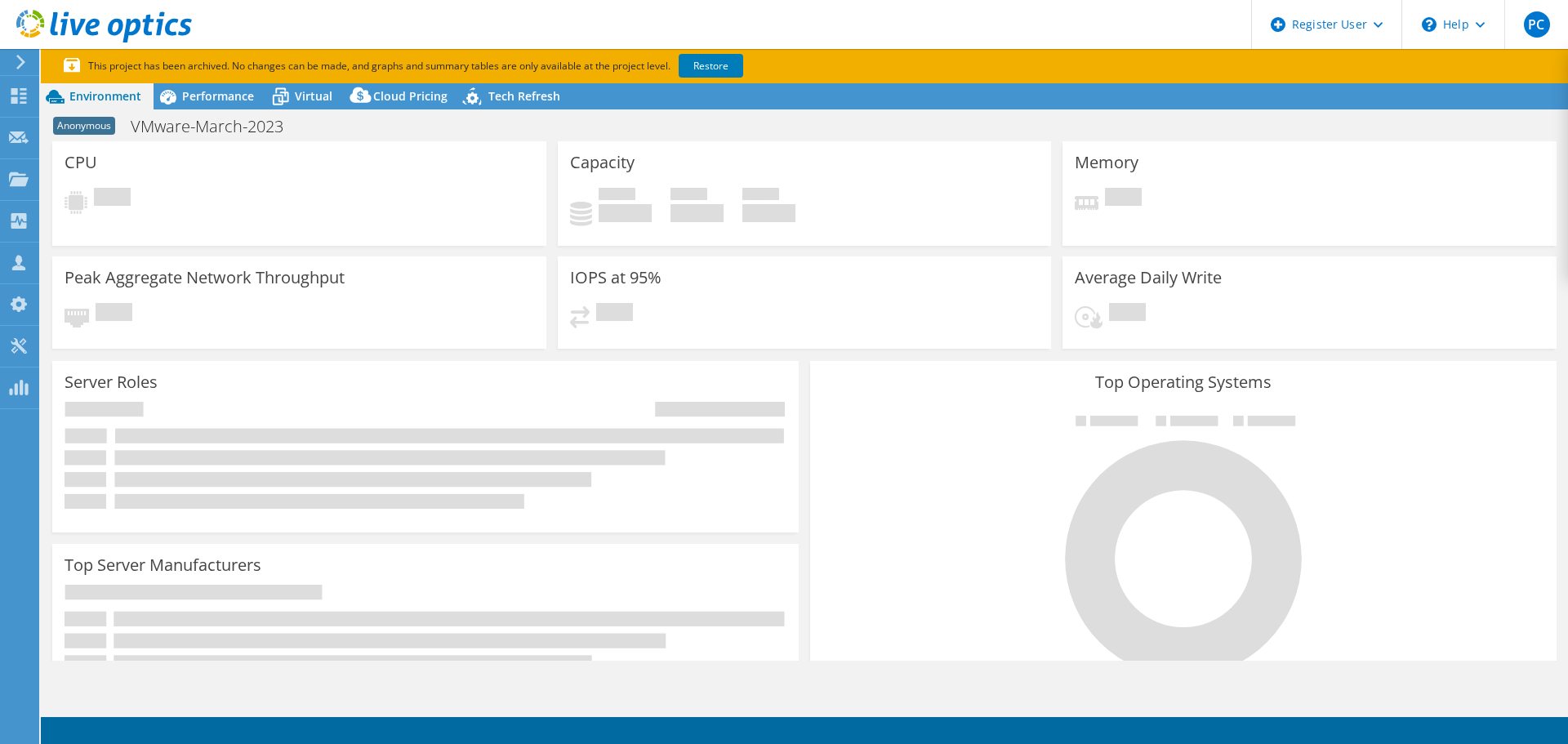
select select "USD"
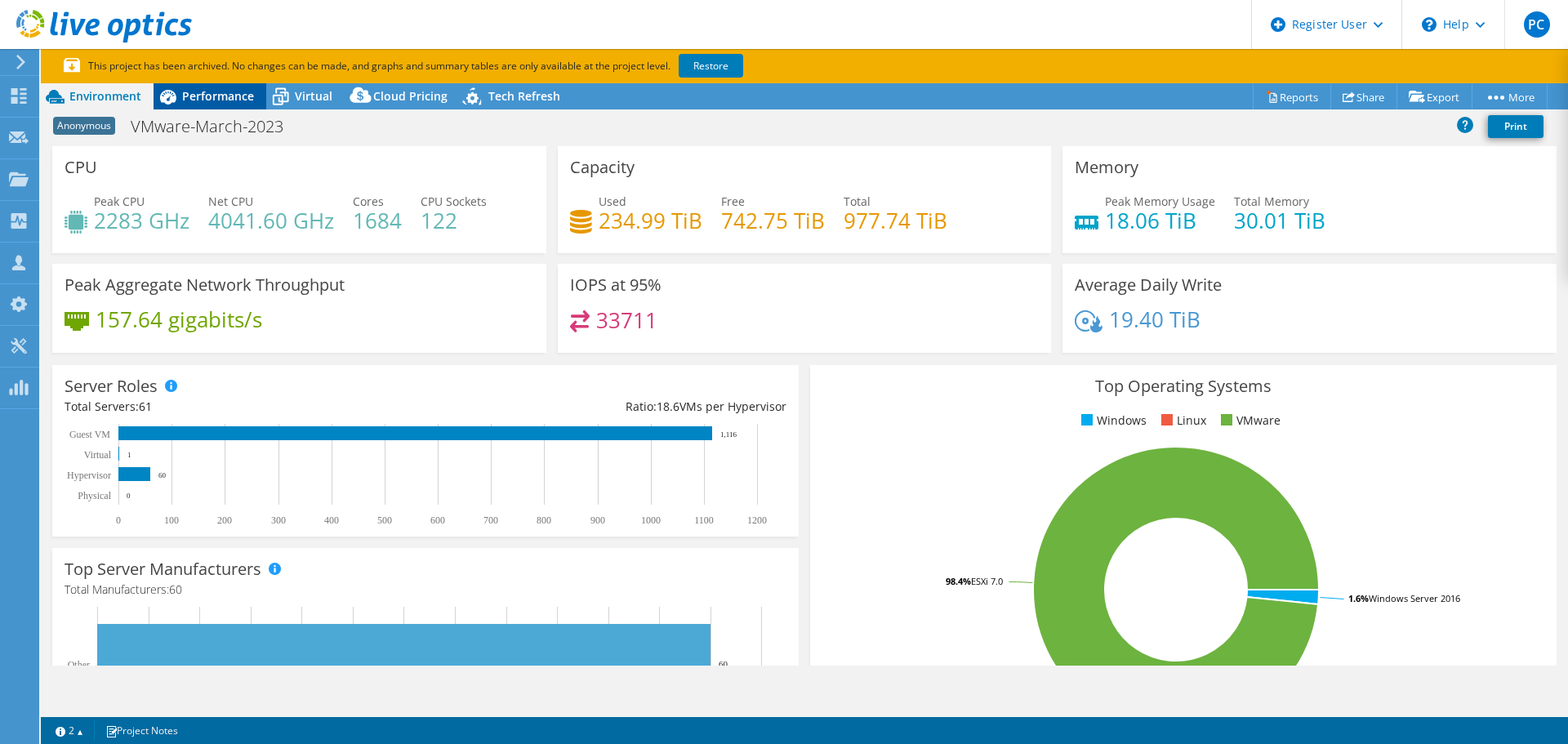
click at [217, 101] on span "Performance" at bounding box center [219, 96] width 72 height 16
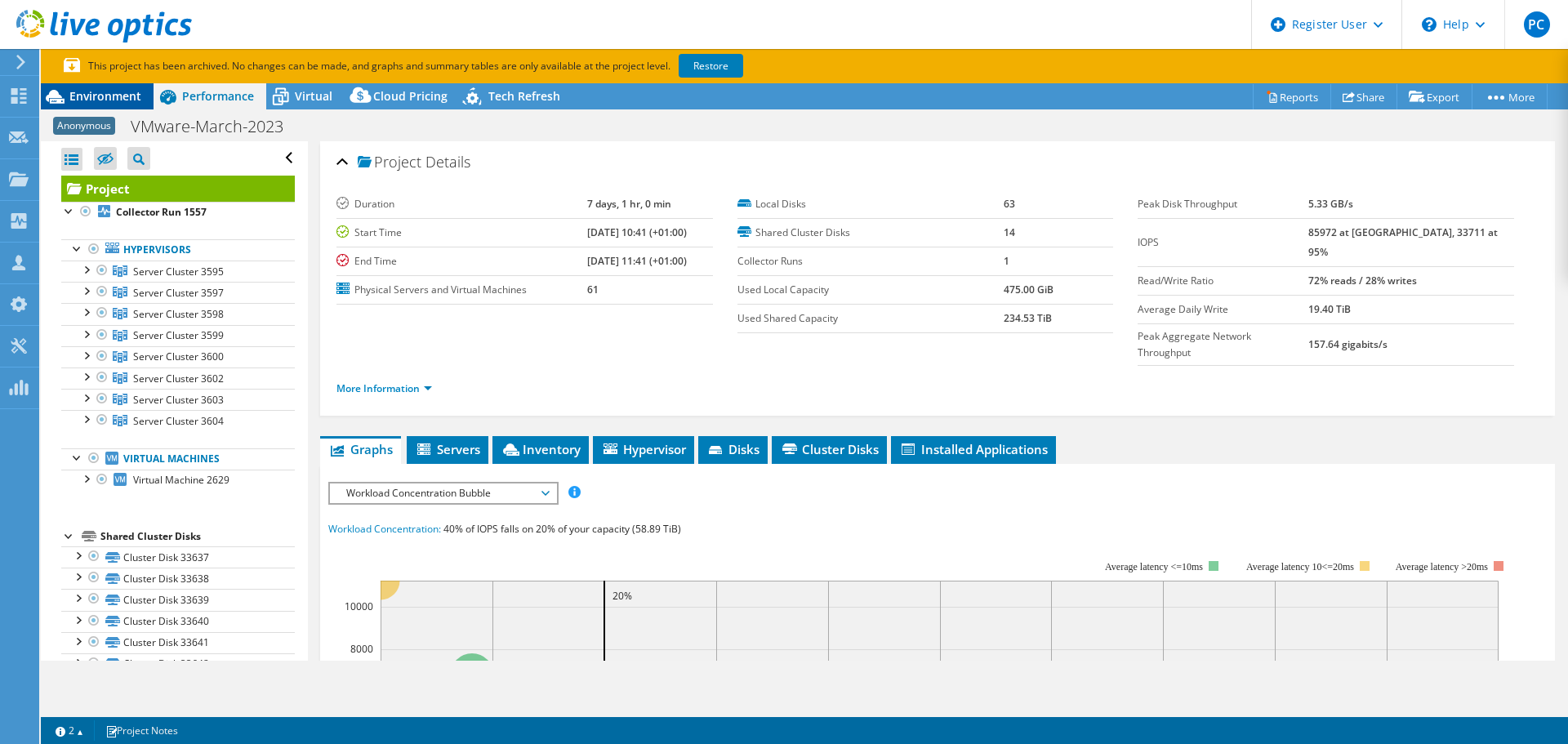
click at [93, 98] on span "Environment" at bounding box center [105, 96] width 72 height 16
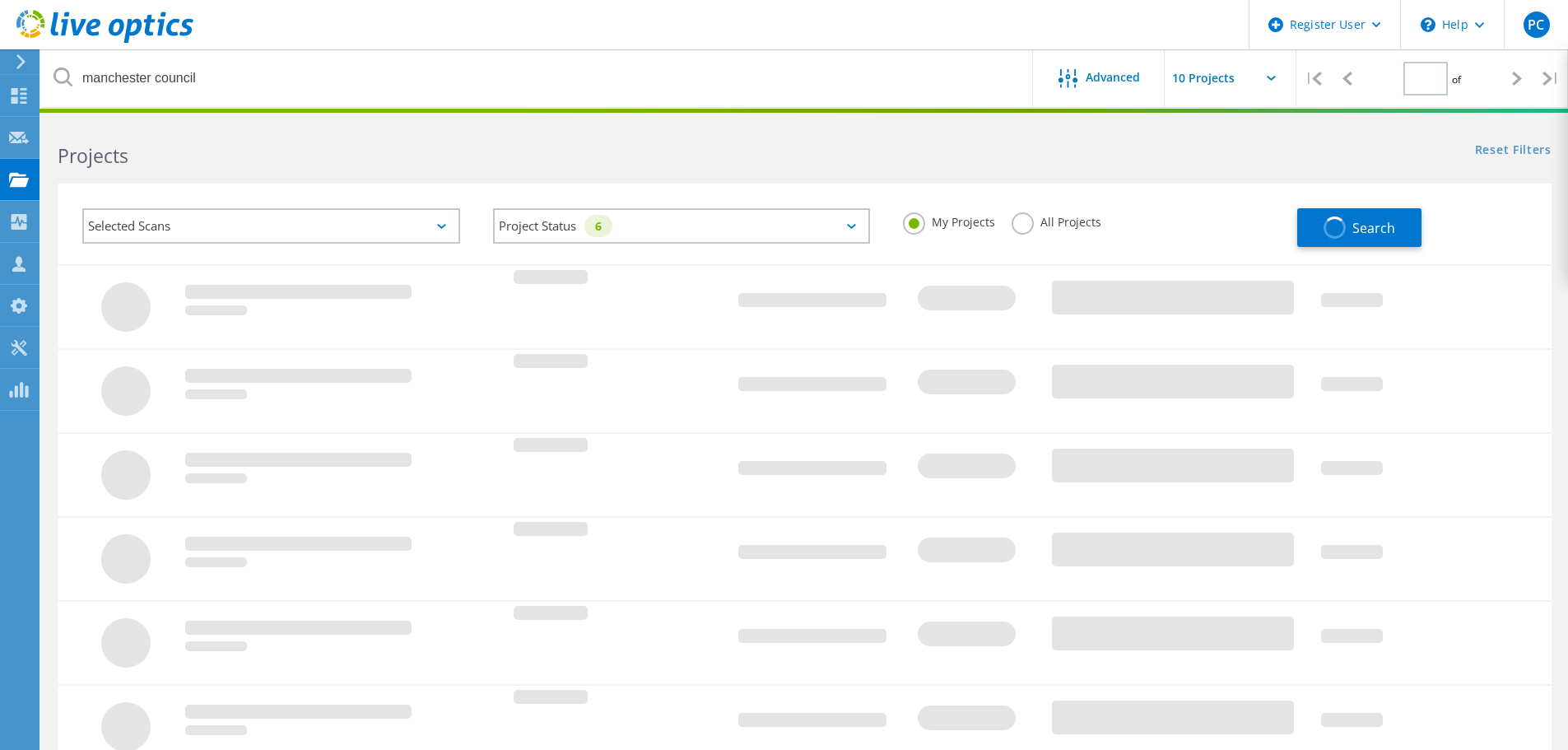
type input "1"
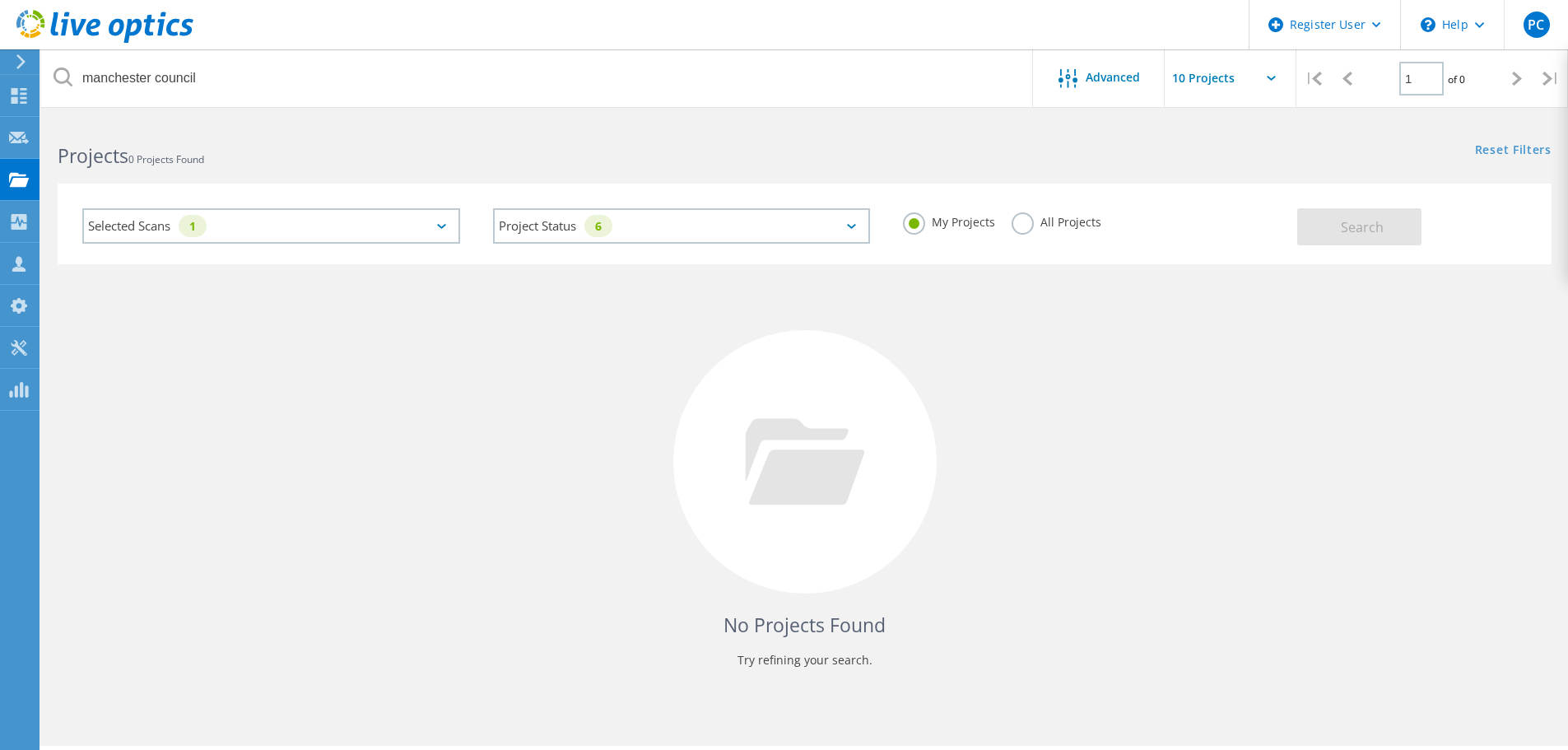
click at [1008, 217] on div "My Projects All Projects" at bounding box center [1092, 222] width 410 height 61
click at [1012, 217] on label "All Projects" at bounding box center [1056, 220] width 90 height 16
click at [0, 0] on input "All Projects" at bounding box center [0, 0] width 0 height 0
click at [1341, 225] on span "Search" at bounding box center [1361, 227] width 42 height 18
